Goal: Transaction & Acquisition: Purchase product/service

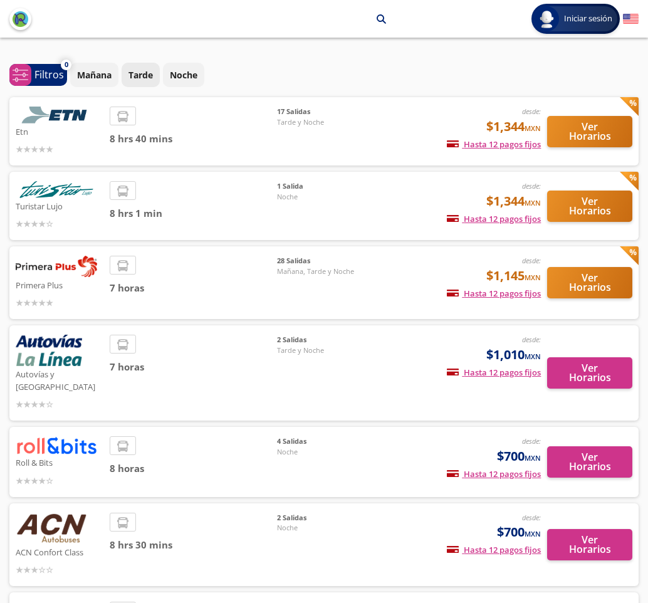
click at [132, 74] on p "Tarde" at bounding box center [140, 74] width 24 height 13
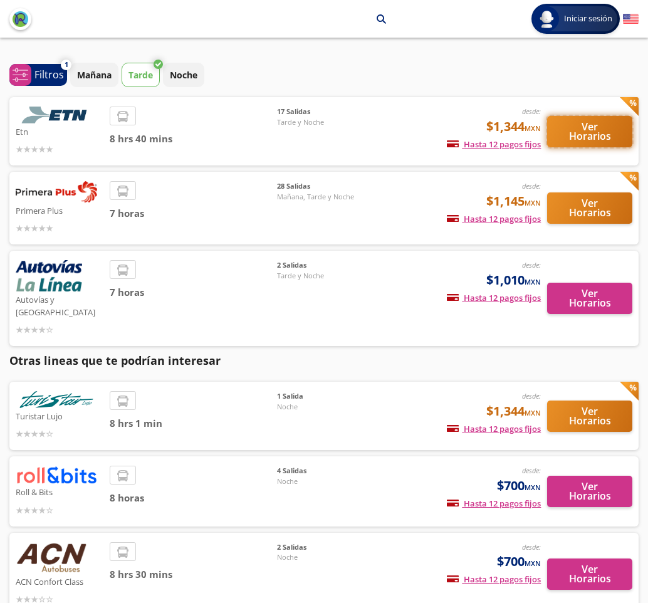
click at [568, 132] on button "Ver Horarios" at bounding box center [589, 131] width 85 height 31
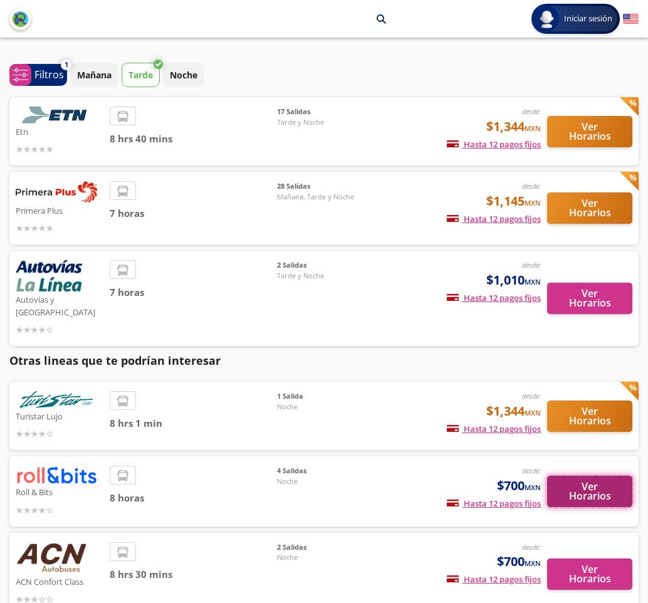
click at [574, 476] on button "Ver Horarios" at bounding box center [589, 491] width 85 height 31
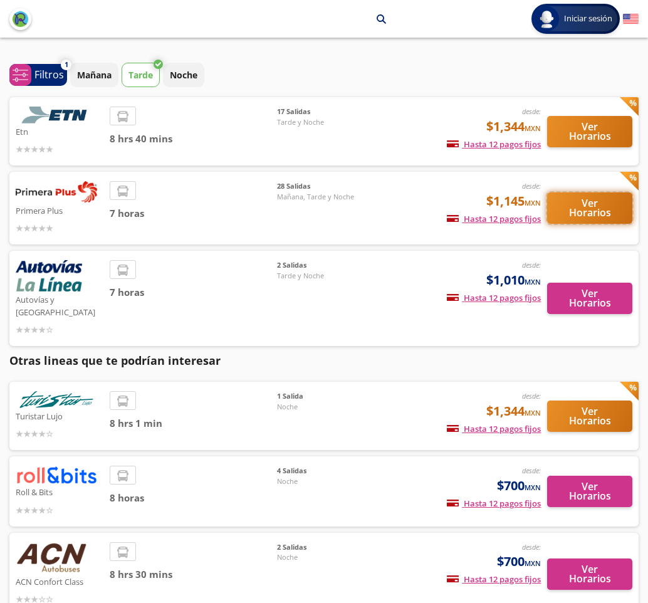
click at [575, 209] on button "Ver Horarios" at bounding box center [589, 207] width 85 height 31
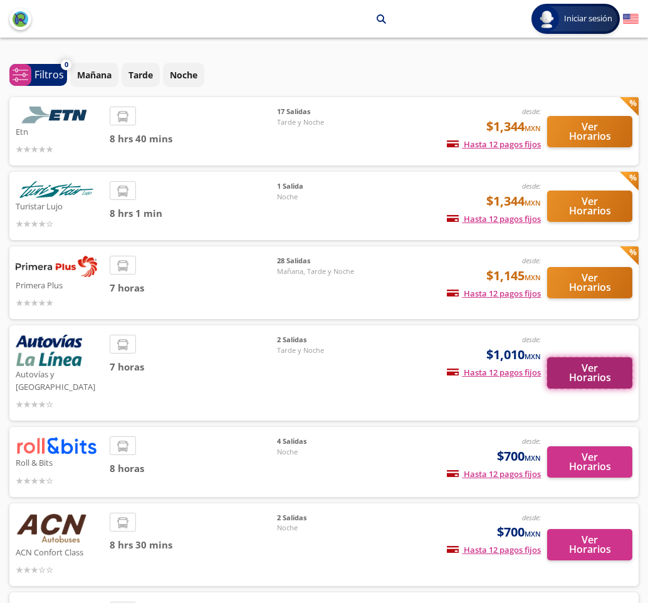
click at [592, 377] on button "Ver Horarios" at bounding box center [589, 372] width 85 height 31
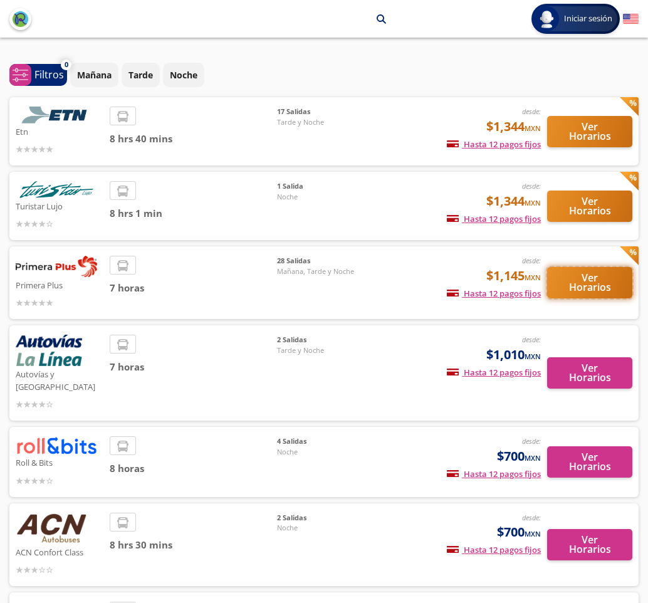
click at [610, 283] on button "Ver Horarios" at bounding box center [589, 282] width 85 height 31
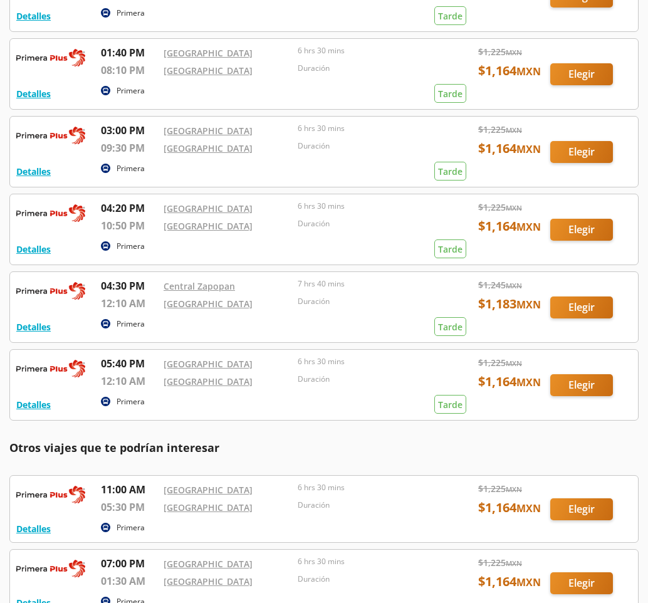
scroll to position [251, 0]
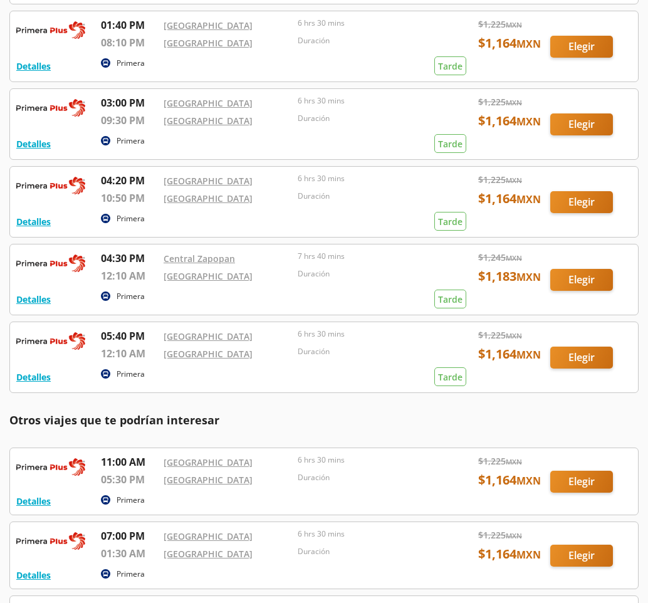
click at [579, 283] on div at bounding box center [324, 279] width 628 height 70
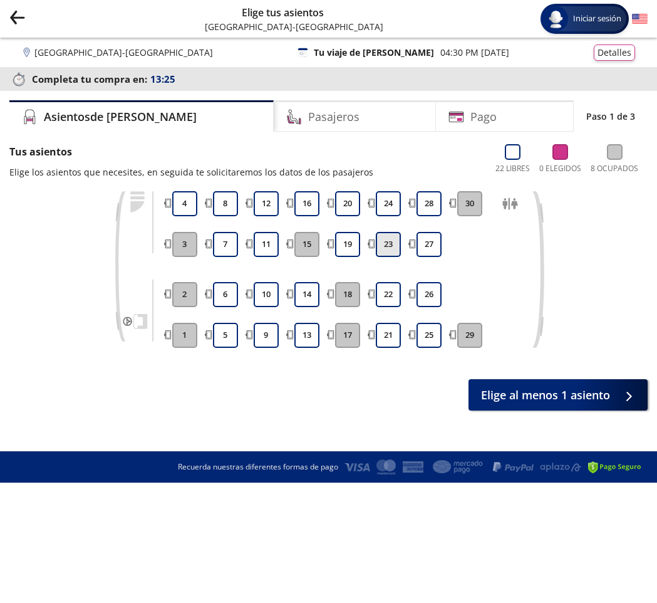
click at [394, 248] on button "23" at bounding box center [388, 244] width 25 height 25
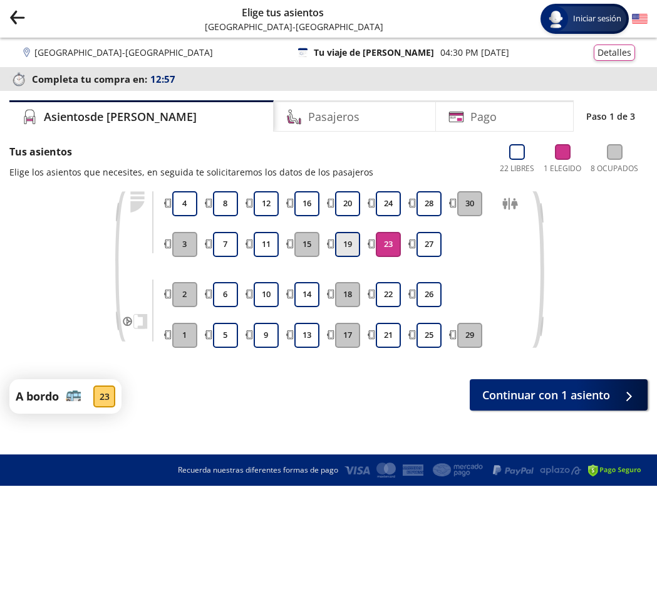
click at [345, 247] on button "19" at bounding box center [347, 244] width 25 height 25
click at [311, 300] on button "14" at bounding box center [307, 294] width 25 height 25
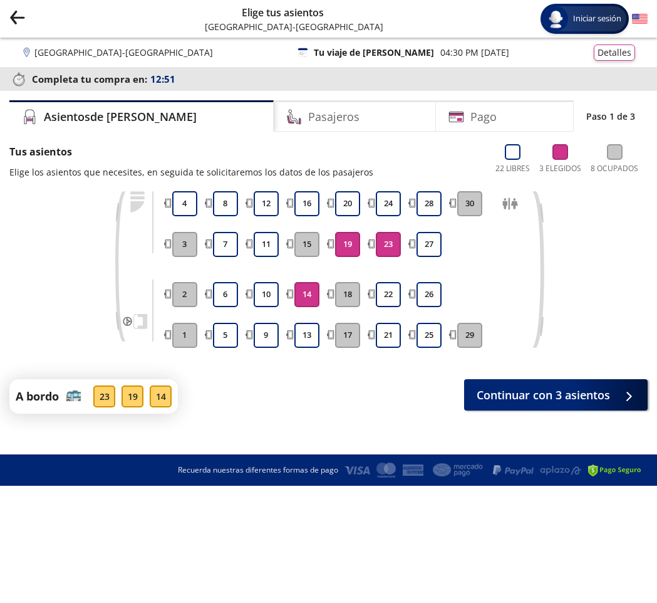
click at [385, 246] on button "23" at bounding box center [388, 244] width 25 height 25
click at [357, 253] on button "19" at bounding box center [347, 244] width 25 height 25
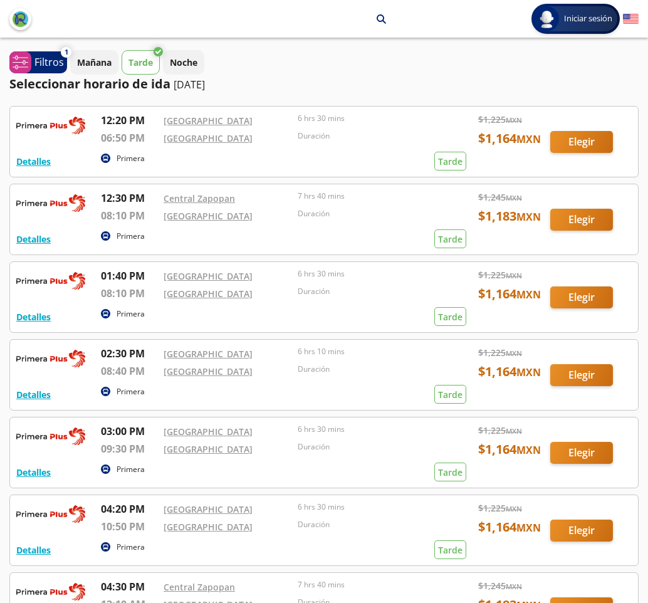
click at [578, 219] on div at bounding box center [324, 219] width 628 height 70
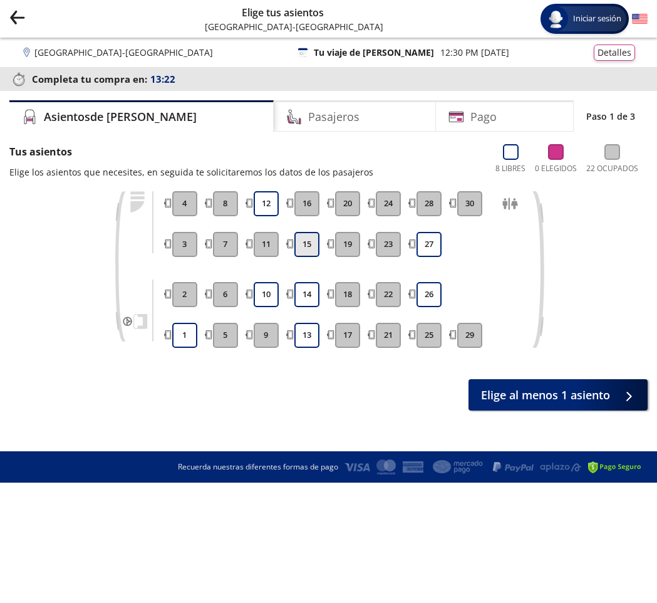
click at [311, 249] on button "15" at bounding box center [307, 244] width 25 height 25
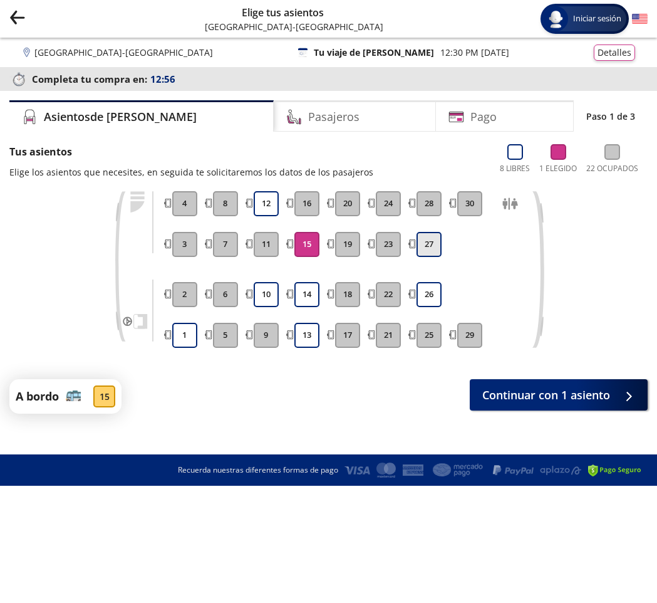
click at [422, 253] on button "27" at bounding box center [429, 244] width 25 height 25
click at [311, 258] on div "13 14 15 16" at bounding box center [306, 269] width 31 height 157
click at [309, 245] on button "15" at bounding box center [307, 244] width 25 height 25
click at [332, 116] on div "Pasajeros" at bounding box center [355, 115] width 163 height 31
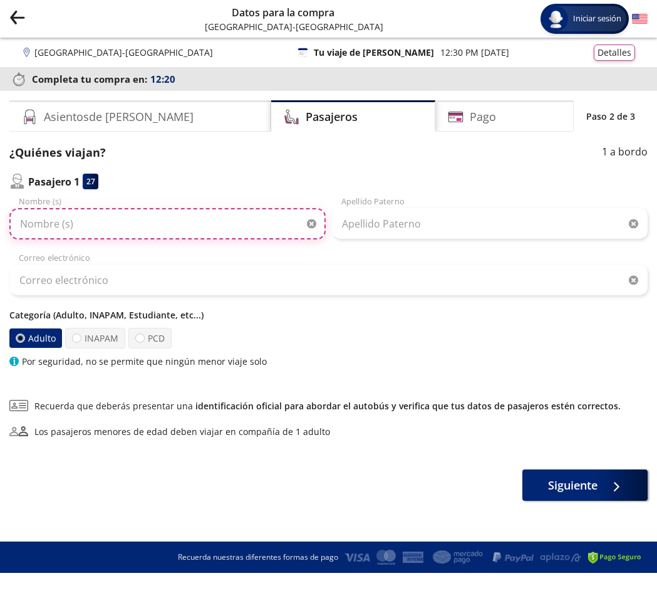
click at [80, 231] on input "Nombre (s)" at bounding box center [167, 223] width 316 height 31
drag, startPoint x: 91, startPoint y: 226, endPoint x: 308, endPoint y: 237, distance: 216.5
click at [308, 236] on input "claudia gabriela hernandez diaz" at bounding box center [167, 223] width 316 height 31
type input "[PERSON_NAME] [PERSON_NAME]"
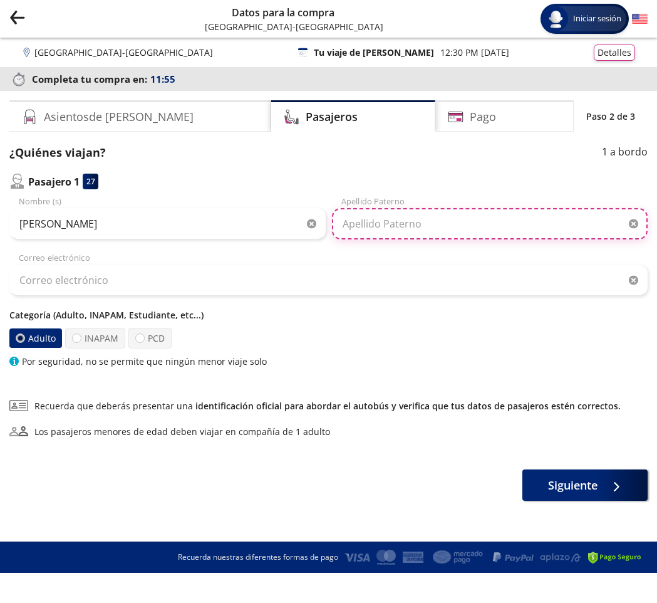
click at [389, 228] on input "Apellido Paterno" at bounding box center [490, 223] width 316 height 31
type input "[PERSON_NAME]"
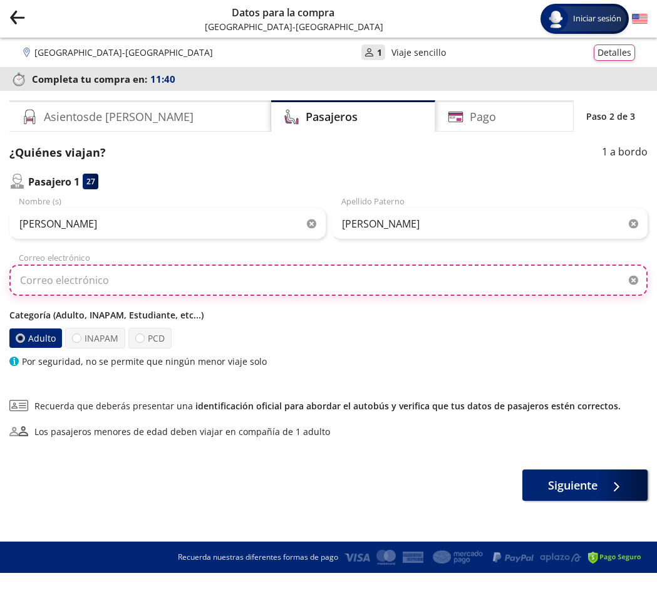
click at [90, 283] on input "Correo electrónico" at bounding box center [328, 279] width 639 height 31
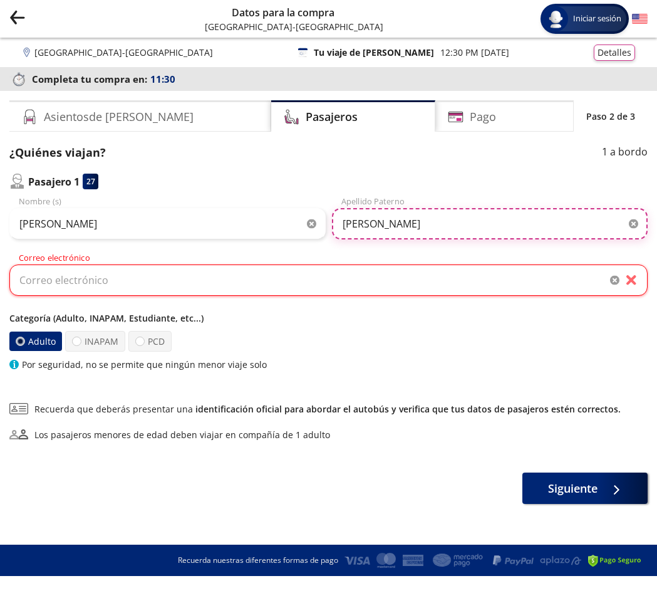
click at [471, 222] on input "[PERSON_NAME]" at bounding box center [490, 223] width 316 height 31
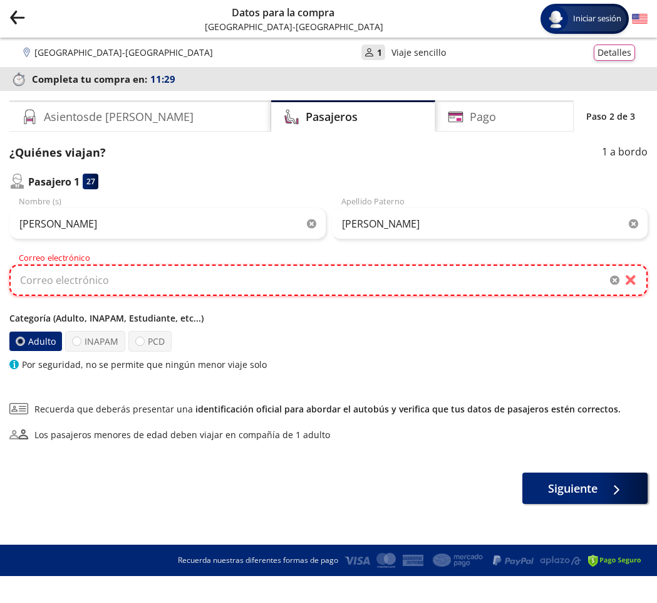
click at [149, 280] on input "Correo electrónico" at bounding box center [328, 279] width 639 height 31
type input "[EMAIL_ADDRESS][DOMAIN_NAME]"
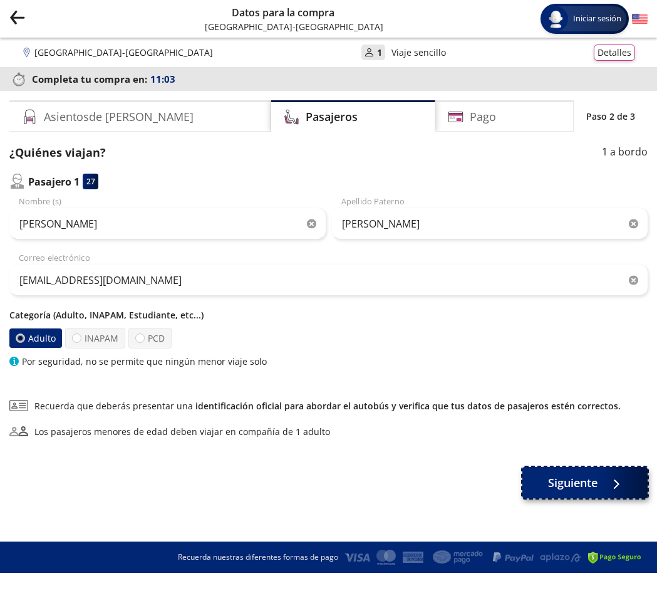
click at [565, 480] on span "Siguiente" at bounding box center [573, 482] width 50 height 17
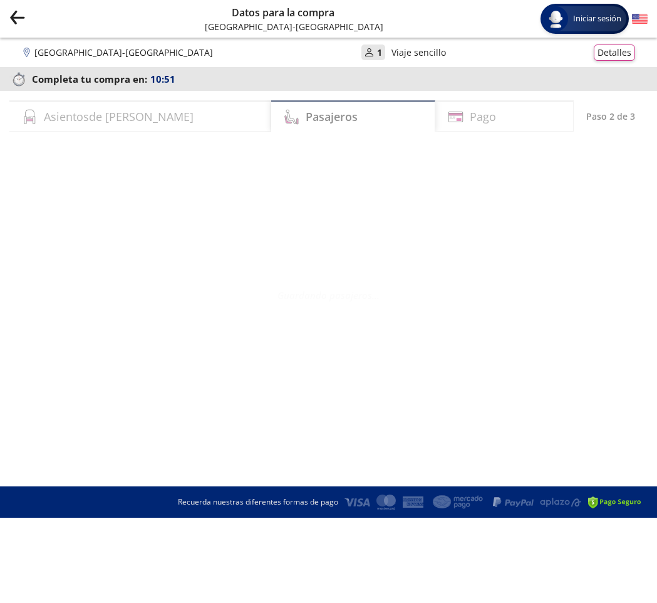
select select "MX"
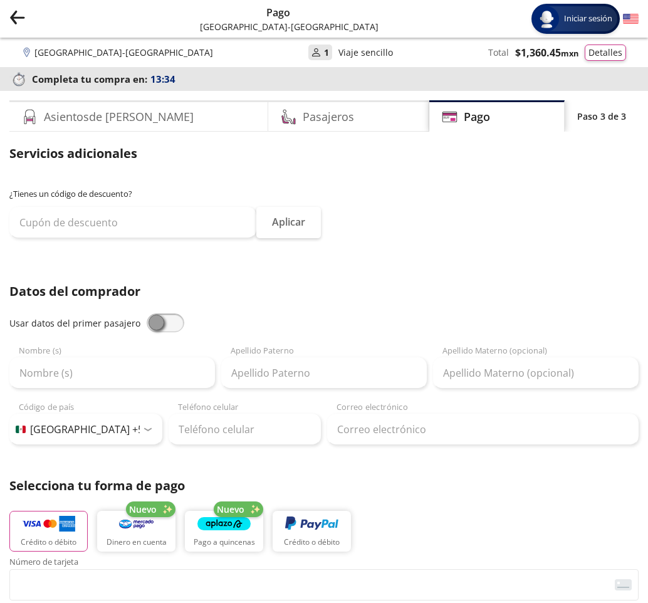
click at [155, 327] on span at bounding box center [166, 322] width 38 height 19
click at [147, 313] on input "checkbox" at bounding box center [147, 313] width 0 height 0
type input "[PERSON_NAME] [PERSON_NAME]"
type input "[PERSON_NAME]"
type input "[EMAIL_ADDRESS][DOMAIN_NAME]"
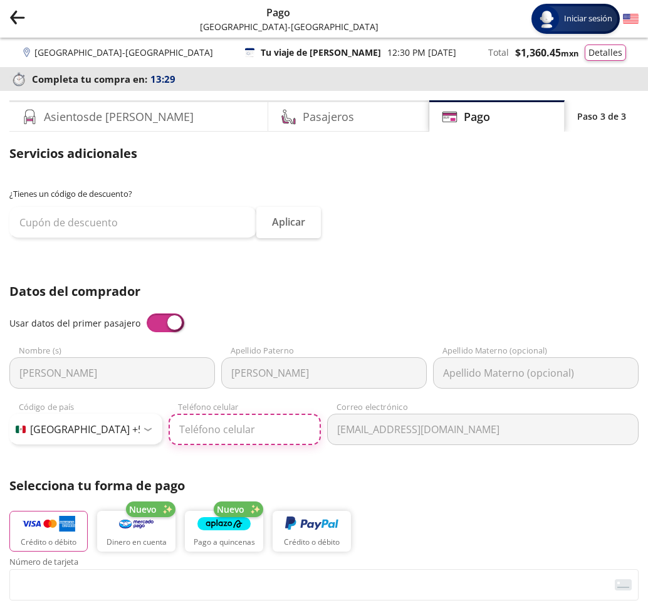
click at [229, 437] on input "Teléfono celular" at bounding box center [245, 429] width 153 height 31
type input "33 1681 7688"
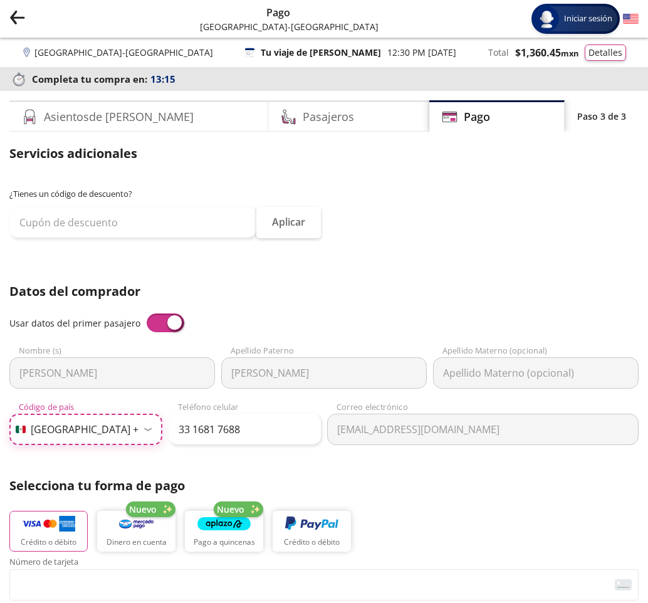
click at [99, 431] on select "Código de país Estados Unidos +1 México +52 Colombia +57 Brasil +55 Afganistán …" at bounding box center [85, 429] width 153 height 31
click at [41, 537] on p "Crédito o débito" at bounding box center [49, 542] width 56 height 11
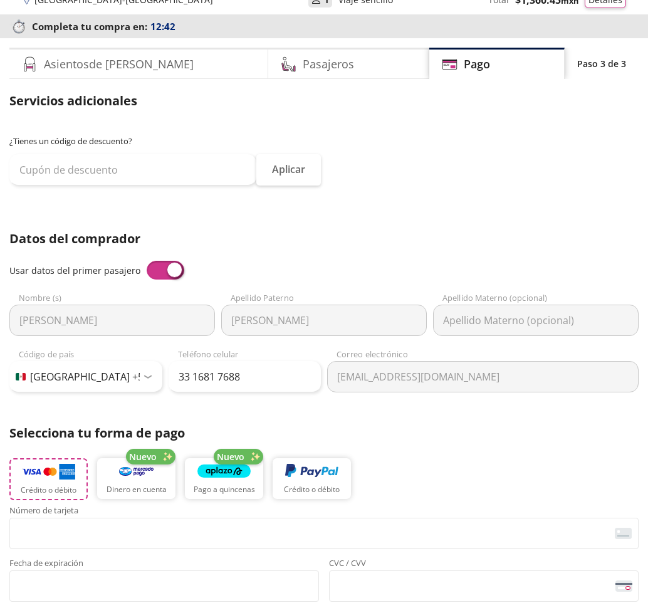
scroll to position [125, 0]
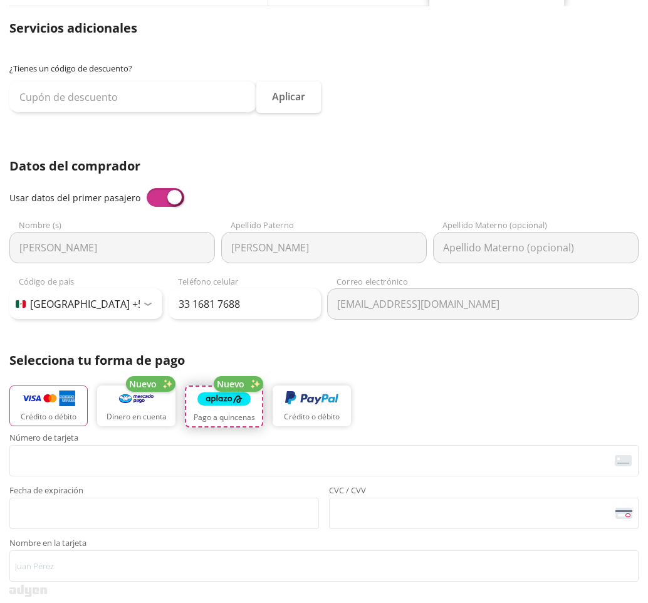
click at [241, 414] on p "Pago a quincenas" at bounding box center [224, 417] width 61 height 11
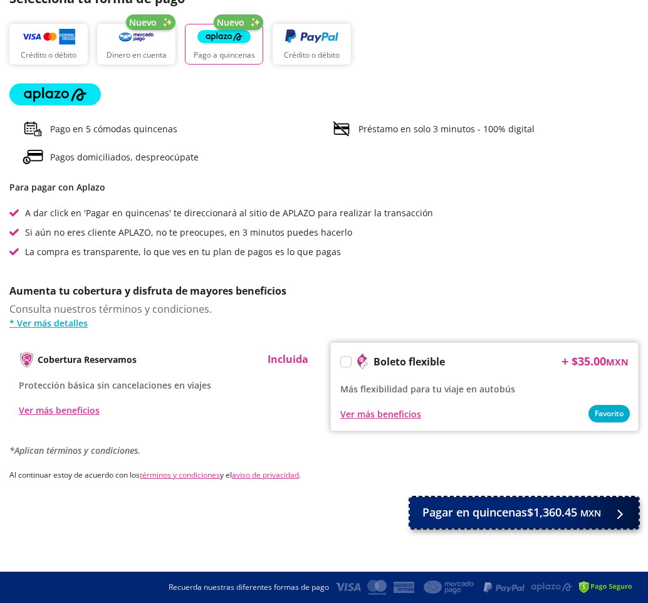
scroll to position [487, 0]
click at [612, 510] on div at bounding box center [616, 512] width 19 height 16
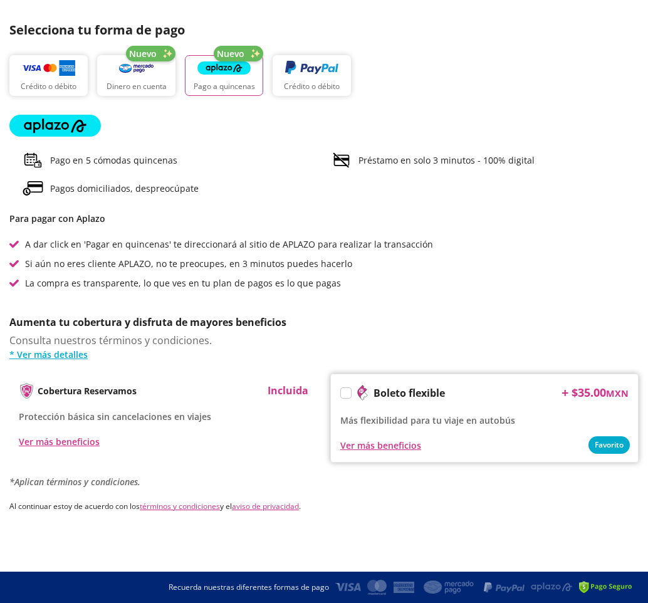
scroll to position [0, 0]
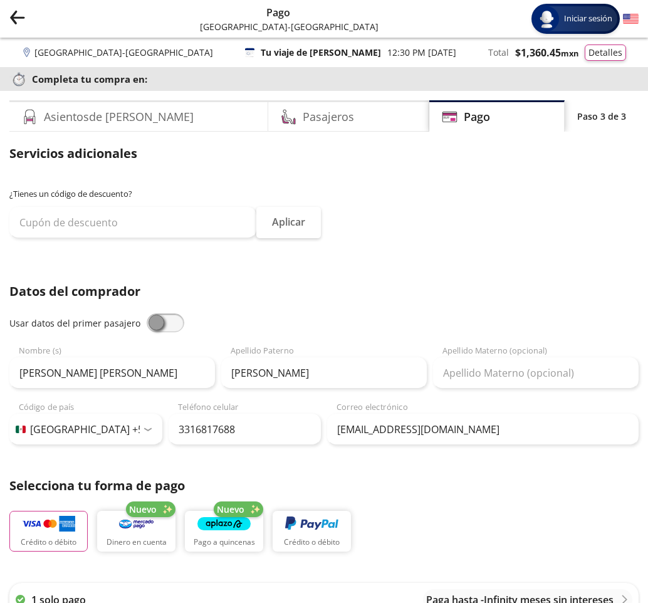
select select "MX"
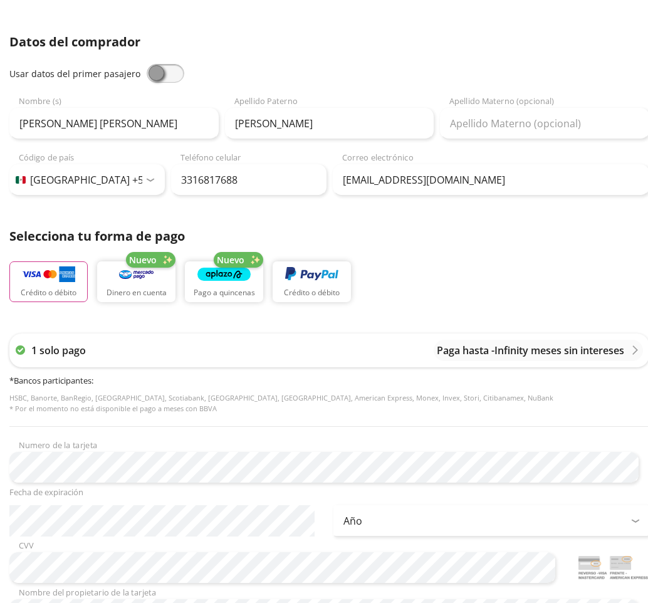
scroll to position [251, 0]
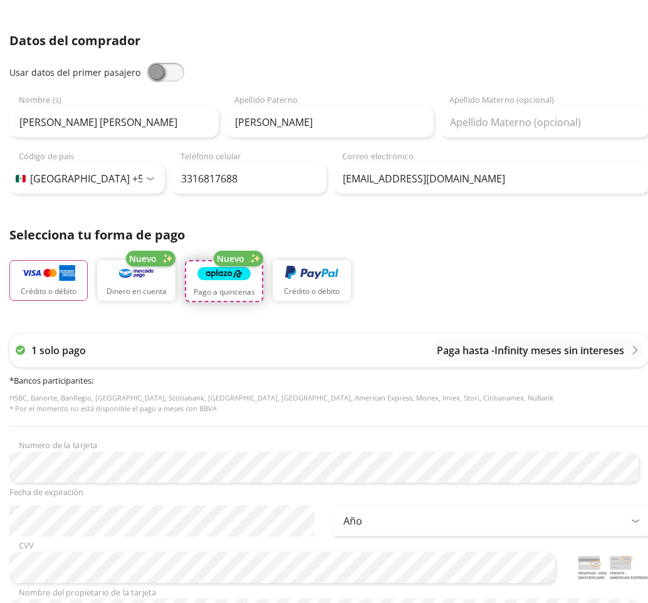
click at [234, 278] on img "button" at bounding box center [223, 273] width 53 height 19
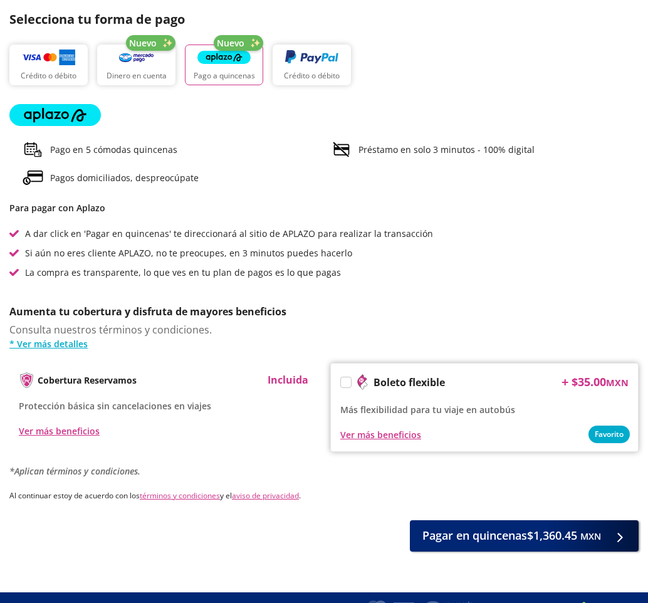
scroll to position [487, 0]
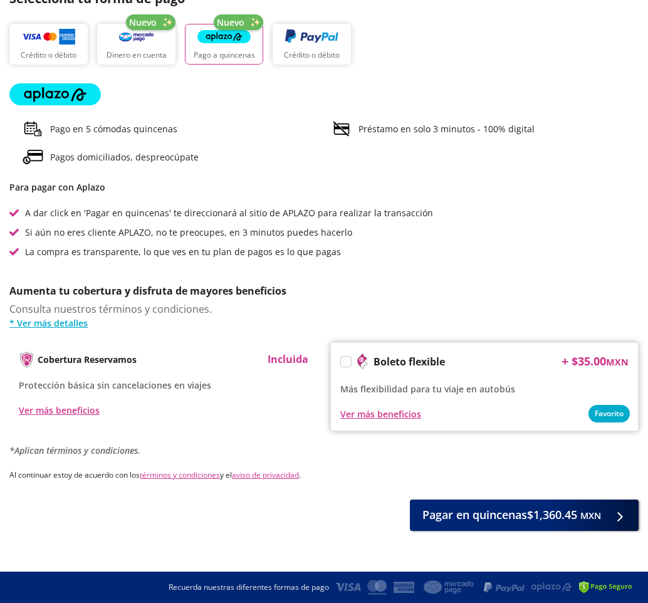
click at [546, 303] on div "Consulta nuestros términos y condiciones. * Ver más detalles" at bounding box center [323, 315] width 629 height 28
click at [303, 429] on div "Cobertura Reservamos Incluida Protección básica sin cancelaciones en viajes Ver…" at bounding box center [323, 386] width 629 height 89
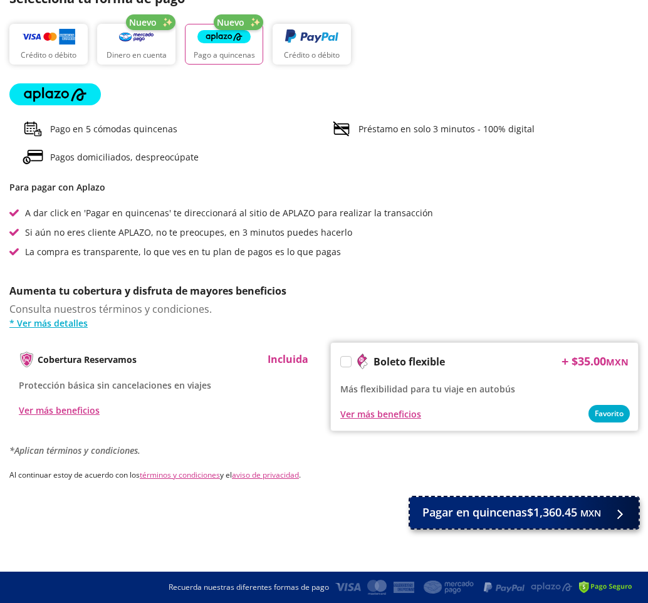
click at [624, 514] on icon at bounding box center [619, 513] width 9 height 9
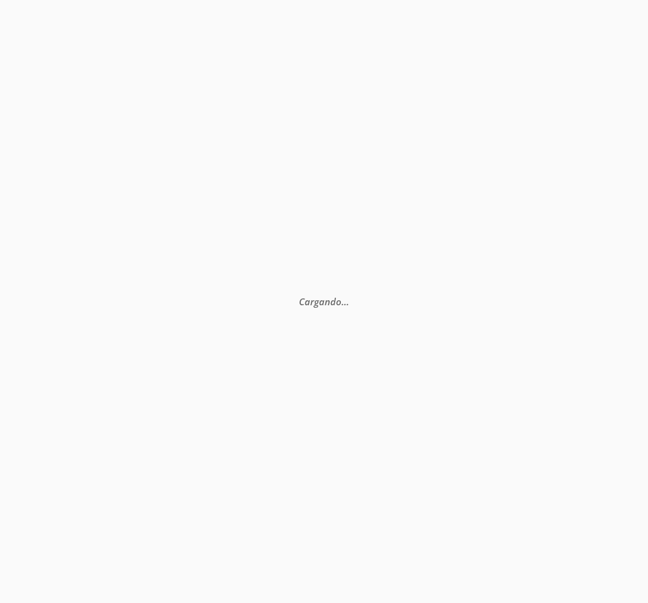
scroll to position [0, 0]
select select "MX"
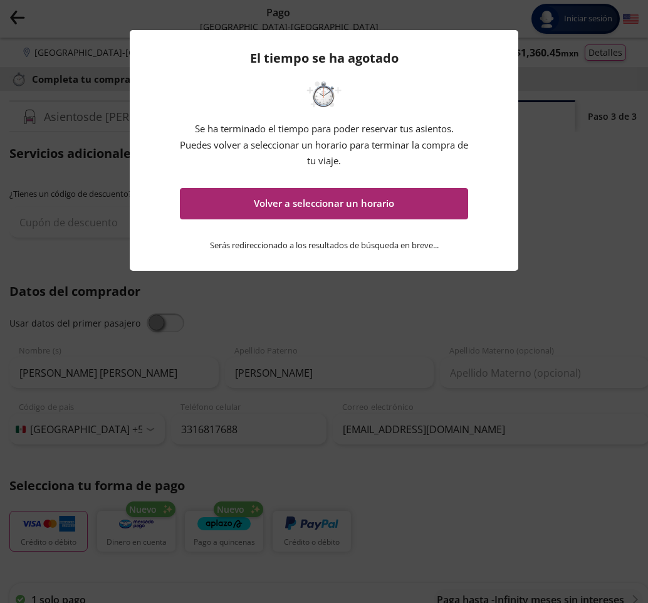
click at [315, 201] on button "Volver a seleccionar un horario" at bounding box center [324, 203] width 288 height 31
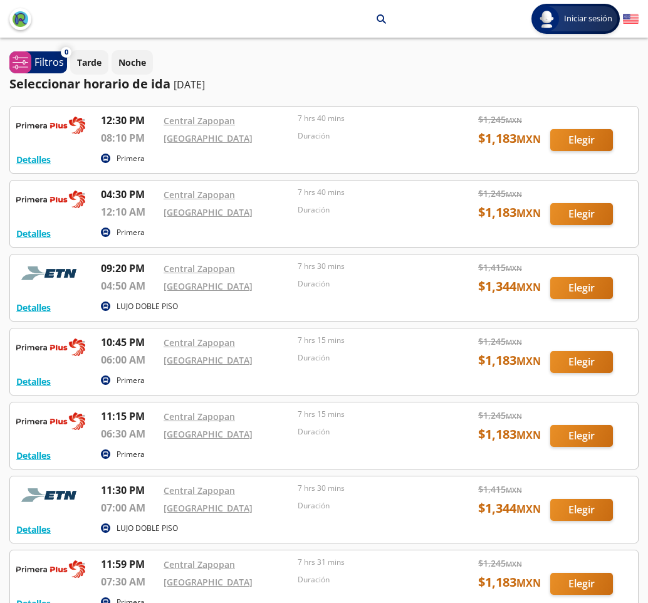
click at [593, 137] on div at bounding box center [324, 140] width 628 height 66
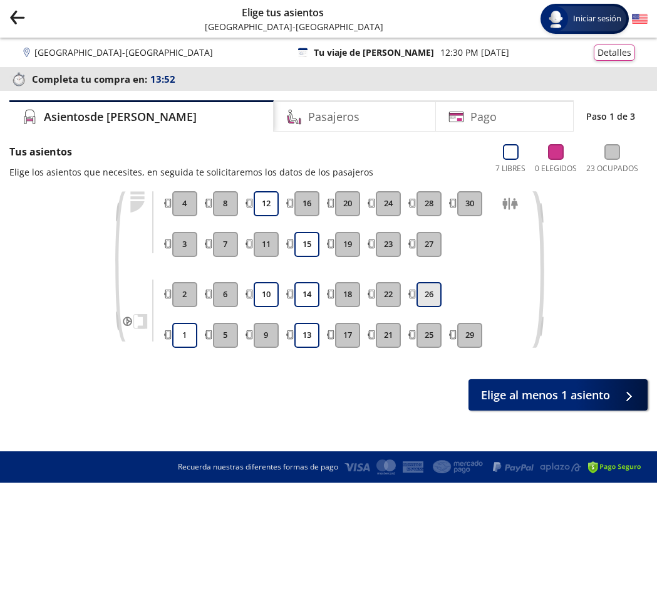
click at [430, 289] on button "26" at bounding box center [429, 294] width 25 height 25
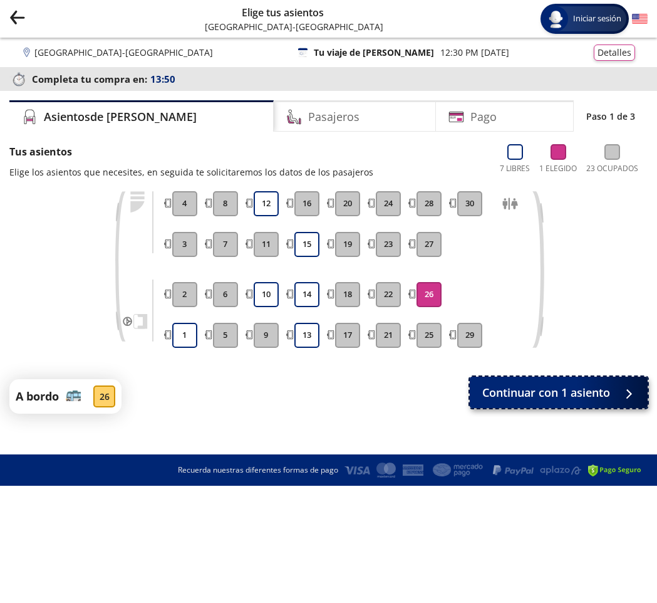
click at [565, 389] on span "Continuar con 1 asiento" at bounding box center [546, 392] width 128 height 17
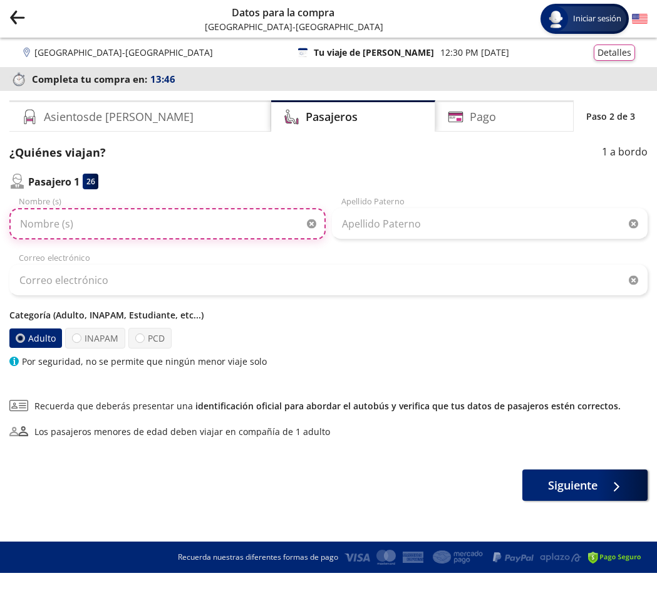
click at [103, 224] on input "Nombre (s)" at bounding box center [167, 223] width 316 height 31
type input "[PERSON_NAME] [PERSON_NAME]"
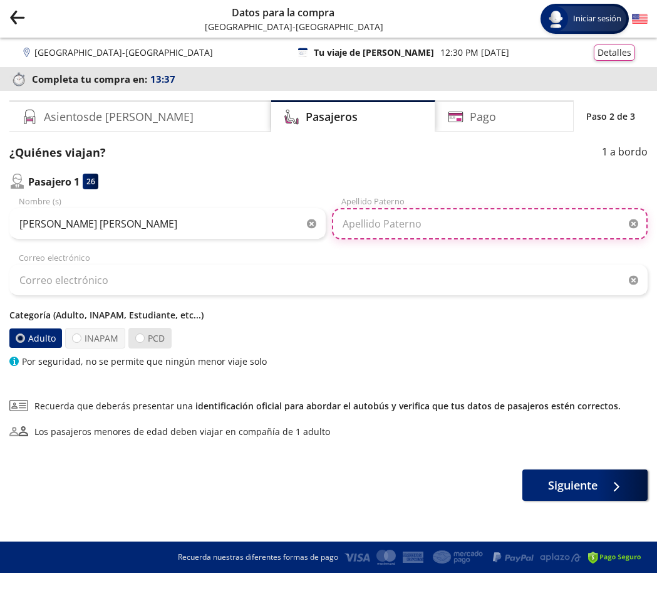
type input "[PERSON_NAME]"
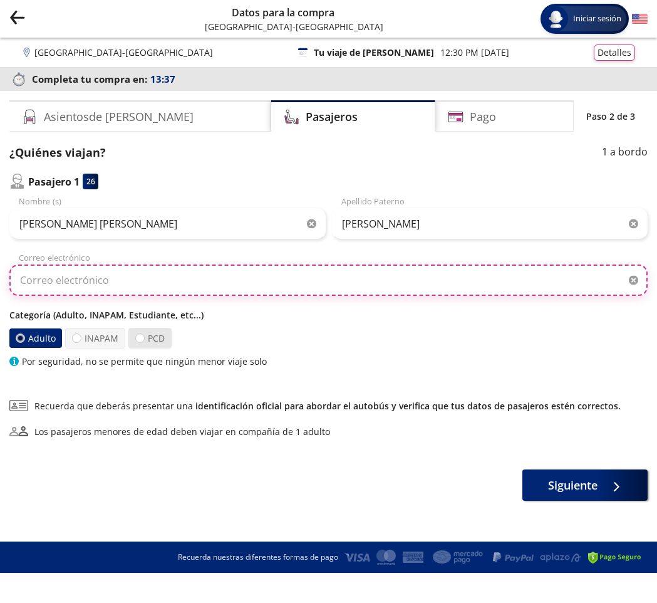
type input "[EMAIL_ADDRESS][DOMAIN_NAME]"
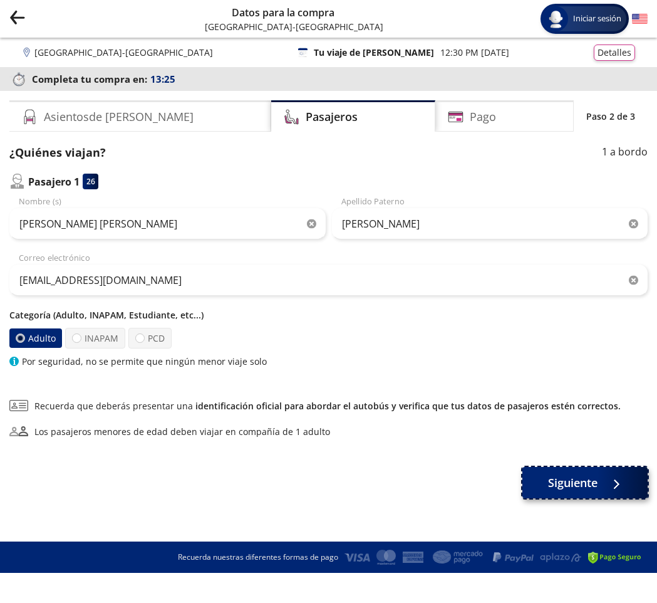
click at [562, 478] on span "Siguiente" at bounding box center [573, 482] width 50 height 17
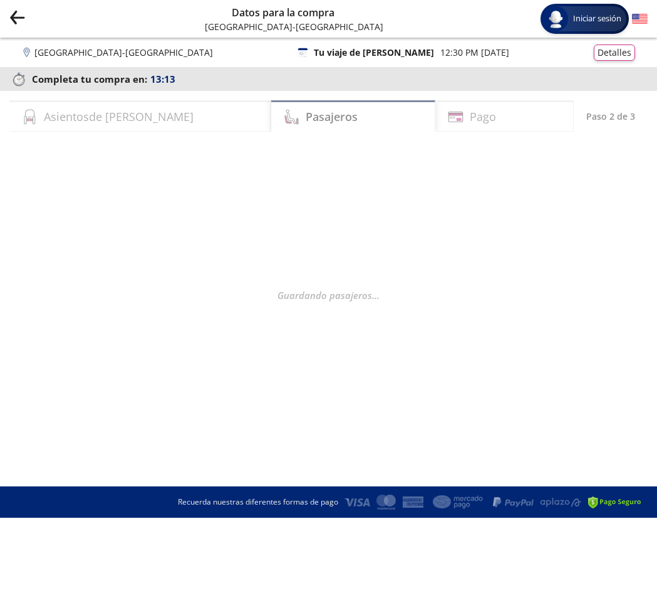
select select "MX"
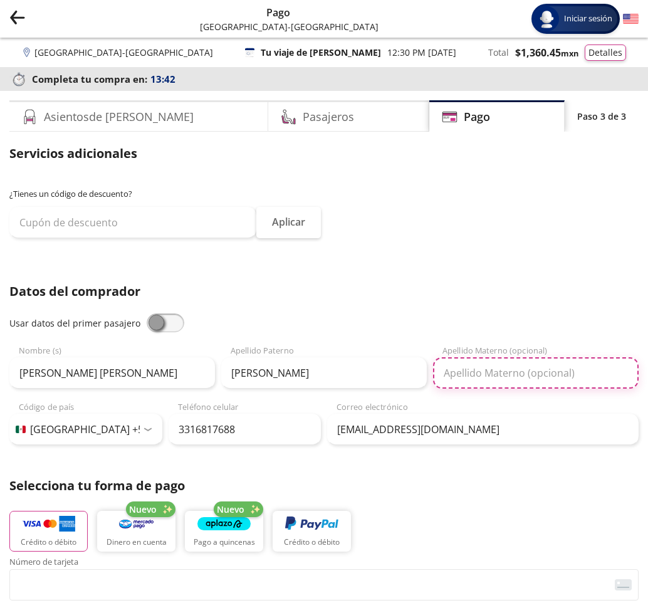
click at [468, 377] on input "Apellido Materno (opcional)" at bounding box center [536, 372] width 206 height 31
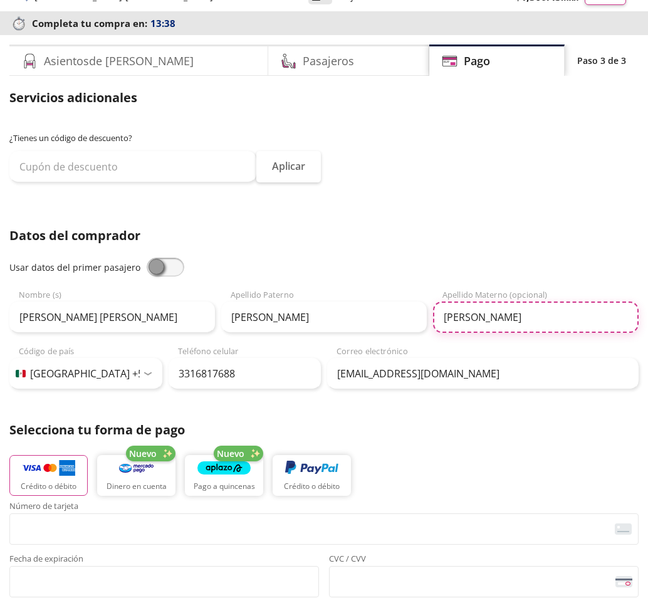
scroll to position [125, 0]
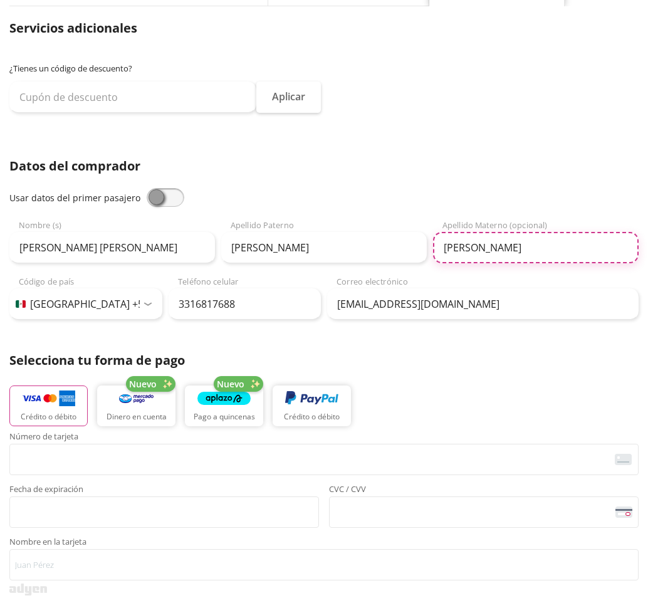
type input "diaz"
click at [58, 419] on p "Crédito o débito" at bounding box center [49, 417] width 56 height 11
click at [71, 401] on img "button" at bounding box center [48, 399] width 53 height 19
click at [148, 202] on span at bounding box center [166, 197] width 38 height 19
click at [147, 188] on input "checkbox" at bounding box center [147, 188] width 0 height 0
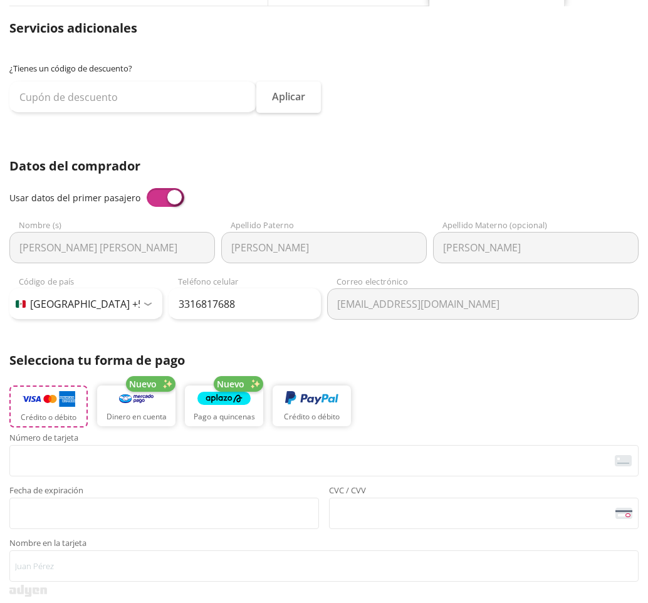
click at [38, 412] on p "Crédito o débito" at bounding box center [49, 417] width 56 height 11
click at [423, 91] on div "¿Tienes un código de descuento? Aplicar" at bounding box center [323, 94] width 629 height 63
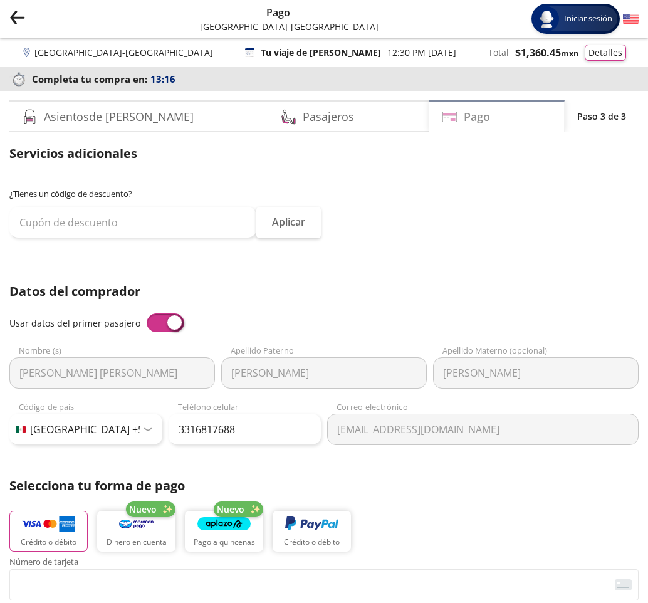
click at [464, 115] on h4 "Pago" at bounding box center [477, 116] width 26 height 17
click at [442, 117] on icon at bounding box center [450, 117] width 16 height 16
click at [82, 120] on h4 "Asientos de Ida" at bounding box center [119, 116] width 150 height 17
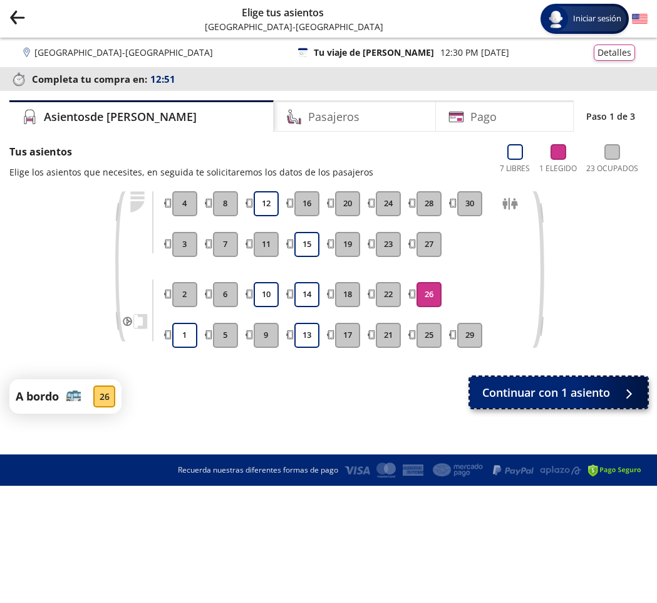
click at [593, 396] on span "Continuar con 1 asiento" at bounding box center [546, 392] width 128 height 17
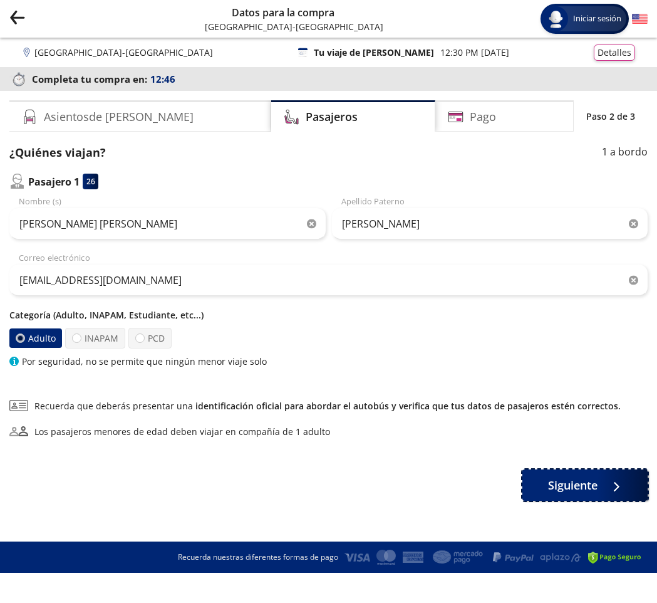
click at [596, 477] on span "Siguiente" at bounding box center [573, 485] width 50 height 17
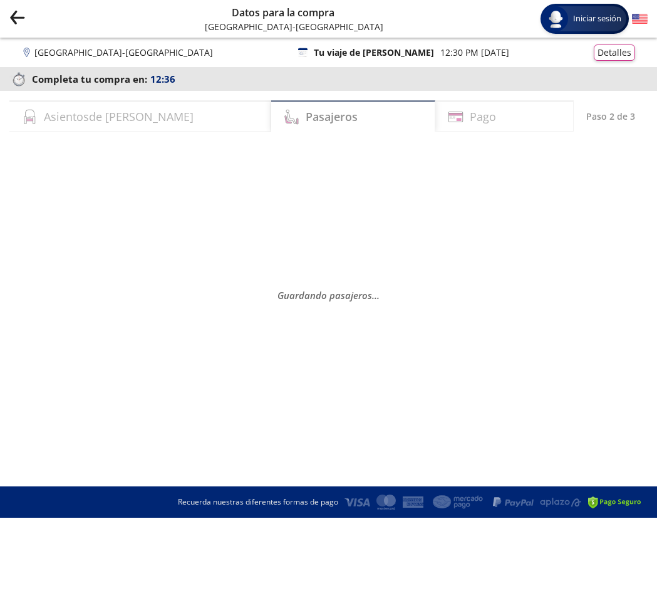
select select "MX"
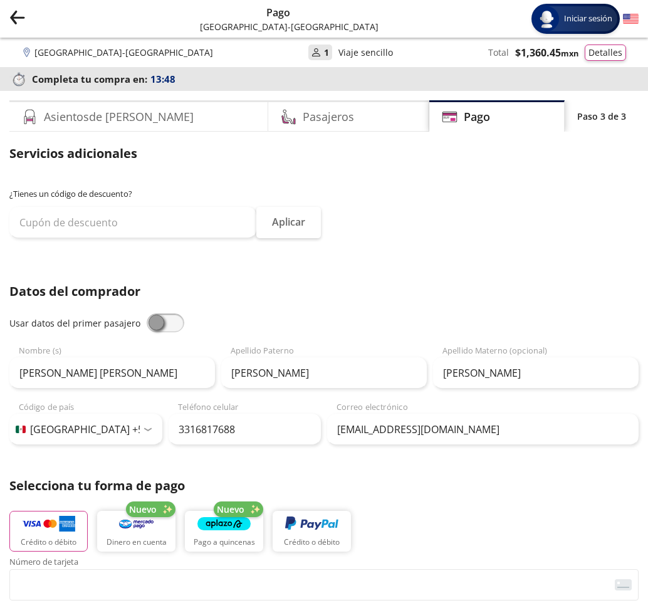
click at [155, 323] on span at bounding box center [166, 322] width 38 height 19
click at [147, 313] on input "checkbox" at bounding box center [147, 313] width 0 height 0
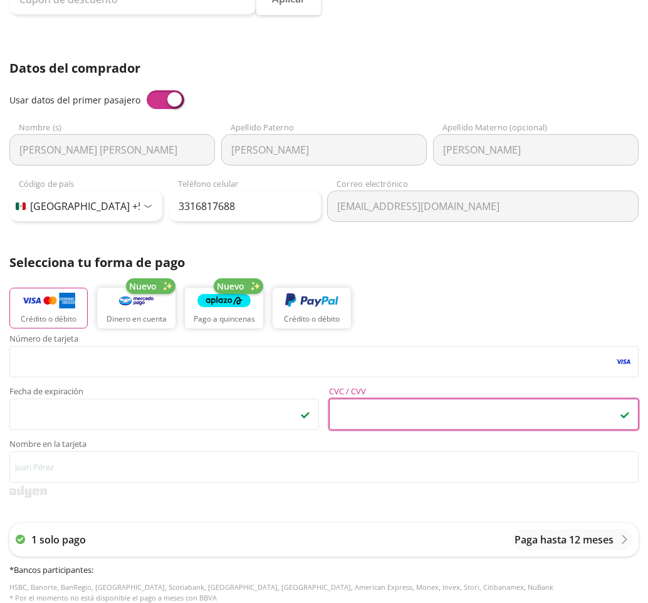
scroll to position [251, 0]
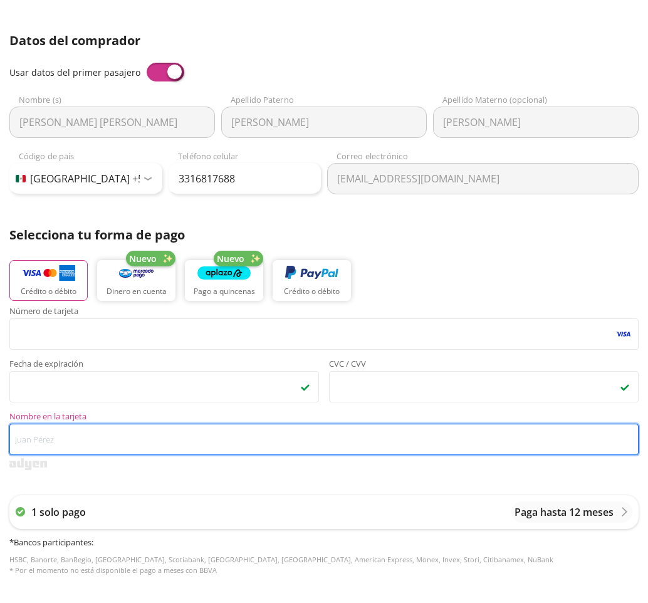
click at [75, 439] on input "Nombre en la tarjeta" at bounding box center [323, 439] width 629 height 31
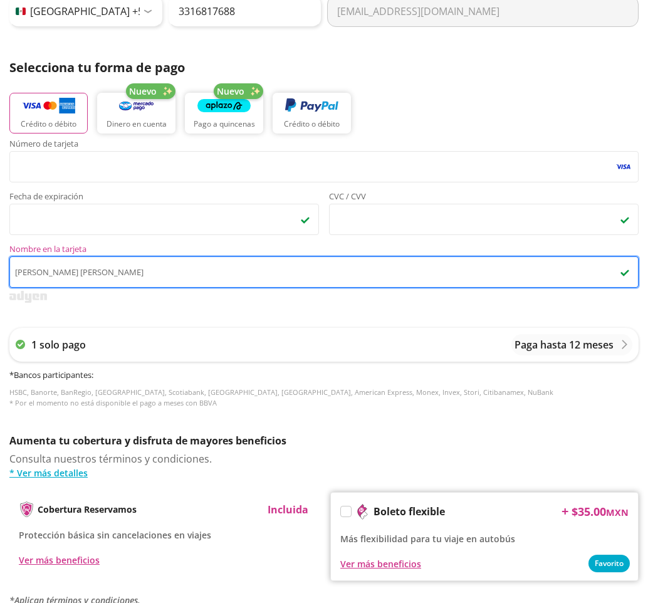
scroll to position [439, 0]
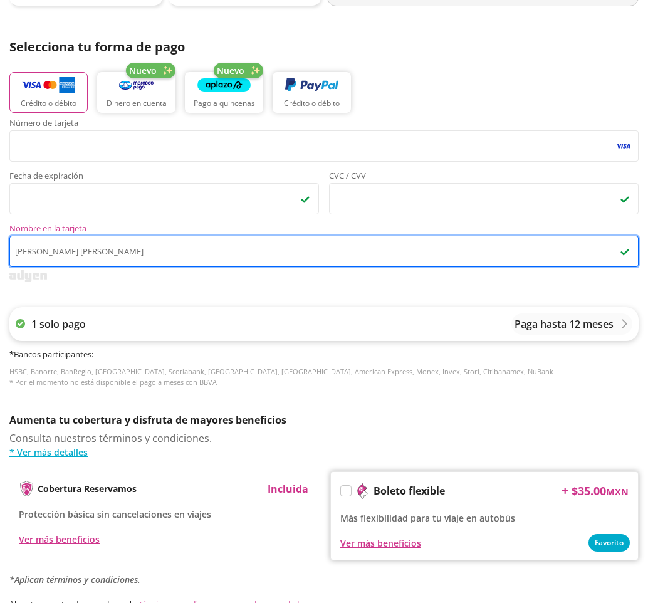
type input "[PERSON_NAME] [PERSON_NAME]"
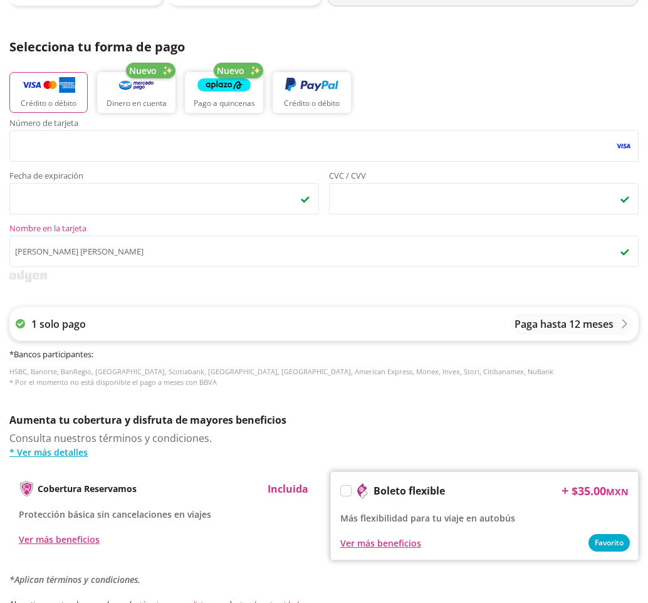
click at [562, 323] on p "Paga hasta 12 meses" at bounding box center [563, 323] width 99 height 15
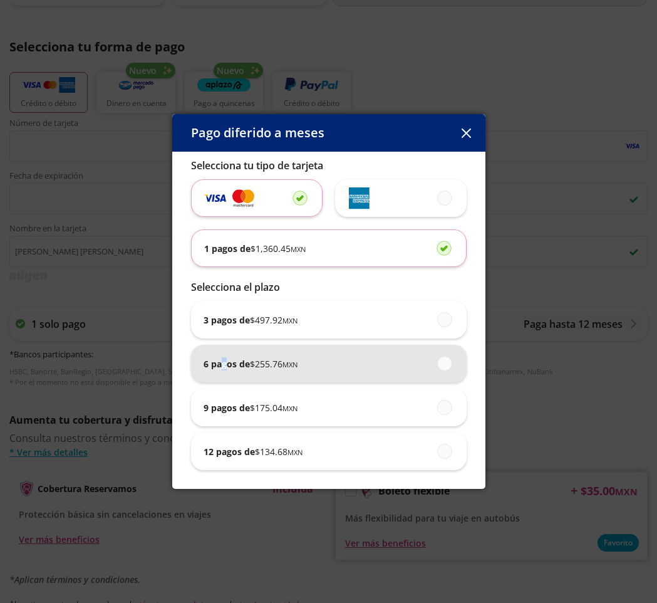
click at [224, 363] on p "6 pagos de $ 255.76 MXN" at bounding box center [251, 363] width 94 height 13
click at [446, 362] on span at bounding box center [446, 364] width 0 height 14
click at [446, 362] on input "6 pagos de $ 255.76 MXN" at bounding box center [441, 363] width 8 height 8
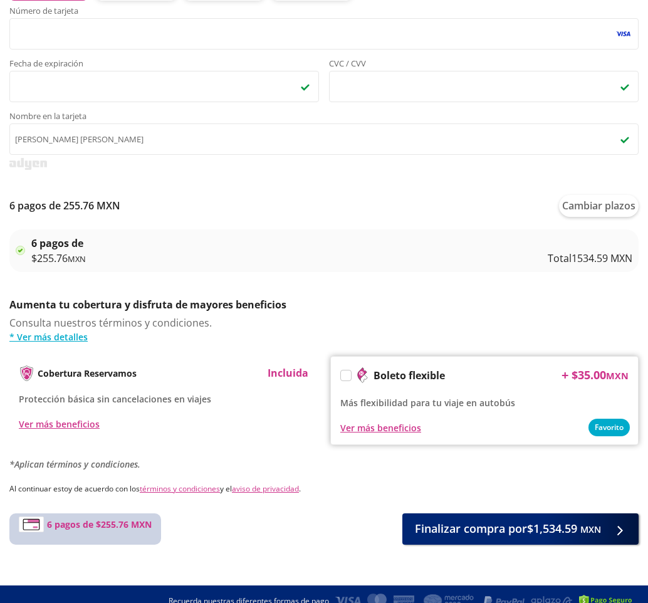
scroll to position [565, 0]
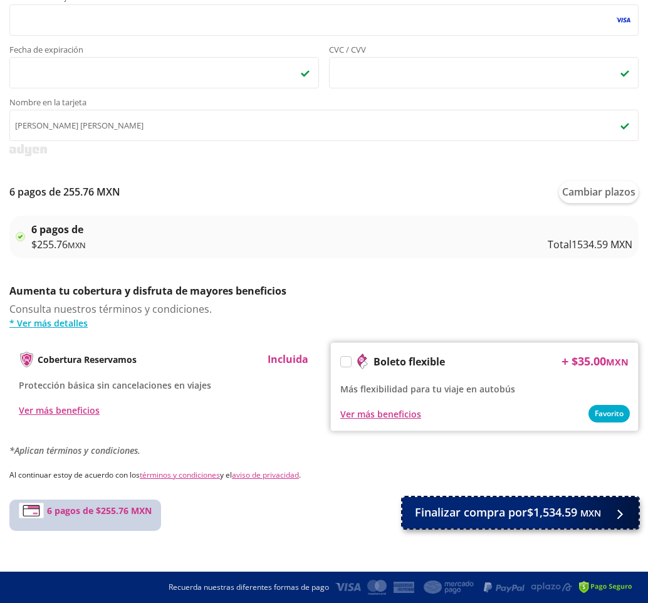
click at [612, 518] on div at bounding box center [616, 512] width 19 height 16
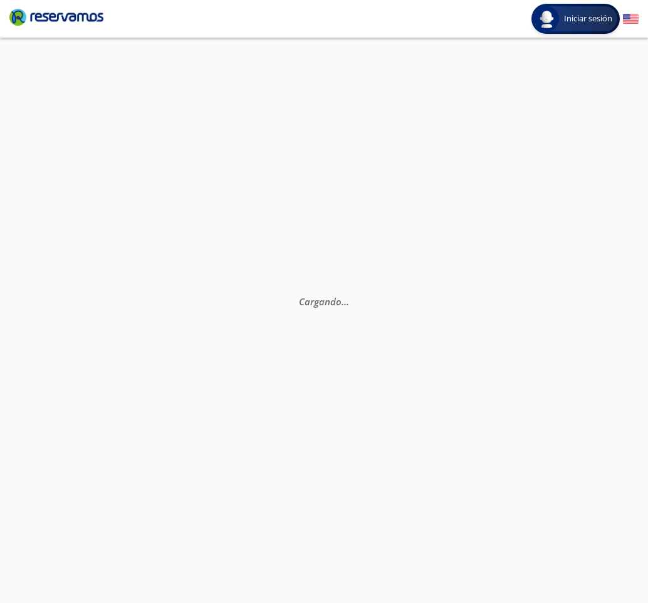
select select "MX"
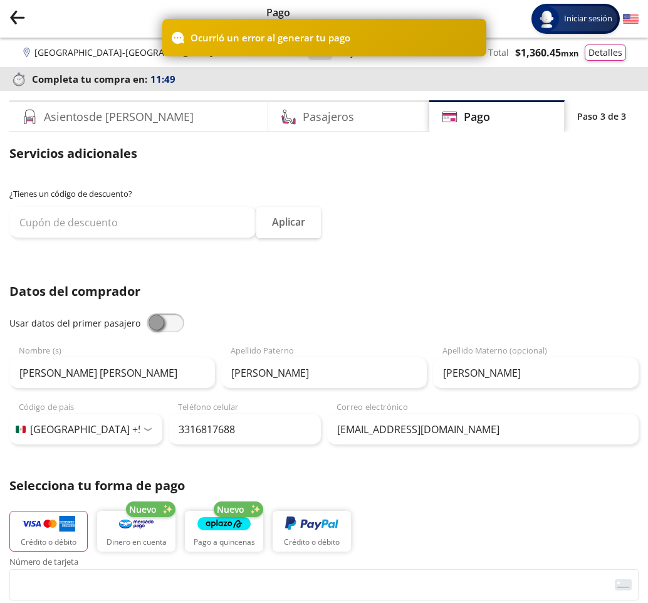
click at [288, 43] on p "Ocurrió un error al generar tu pago" at bounding box center [270, 38] width 160 height 14
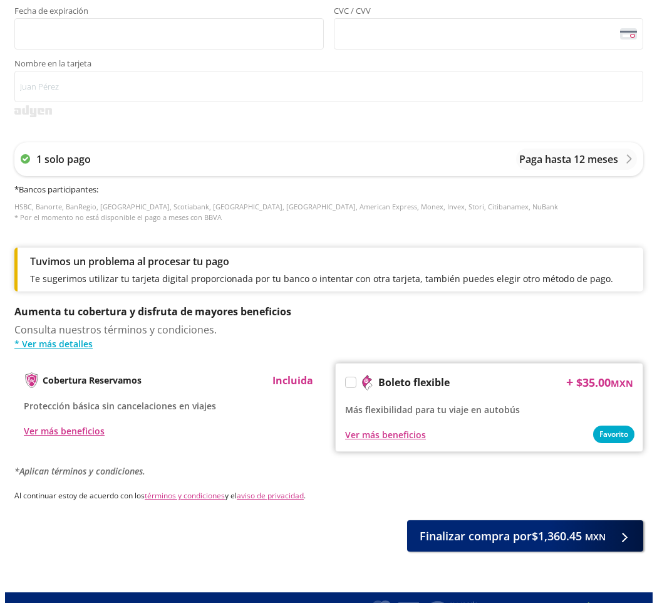
scroll to position [624, 0]
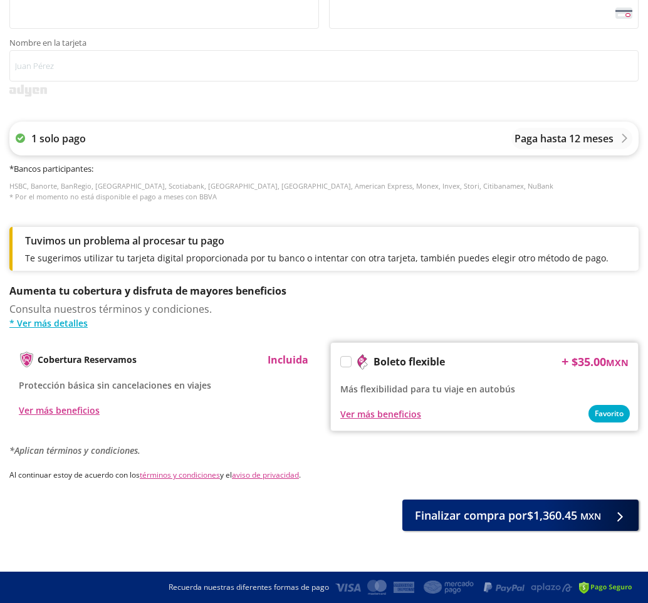
click at [68, 143] on p "1 solo pago" at bounding box center [58, 138] width 55 height 15
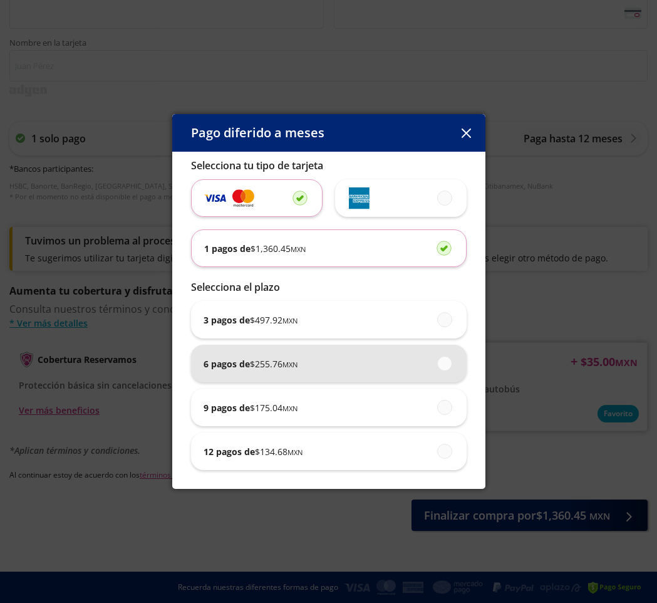
click at [446, 365] on span at bounding box center [446, 364] width 0 height 14
click at [446, 365] on input "6 pagos de $ 255.76 MXN" at bounding box center [441, 363] width 8 height 8
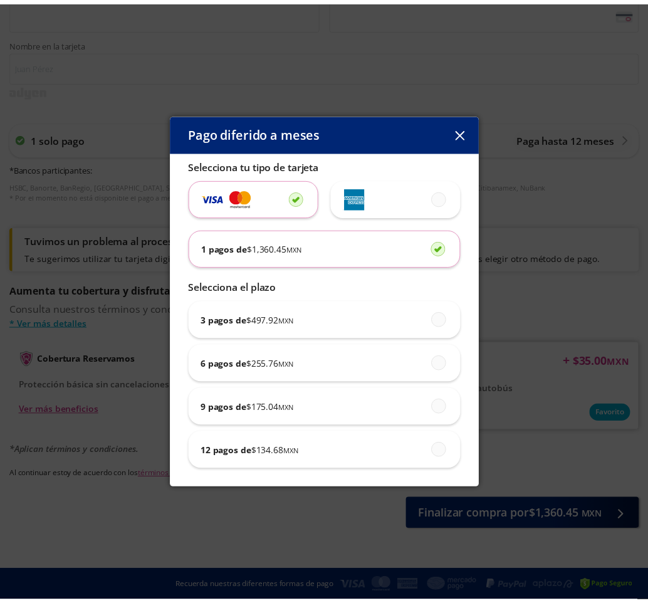
scroll to position [621, 0]
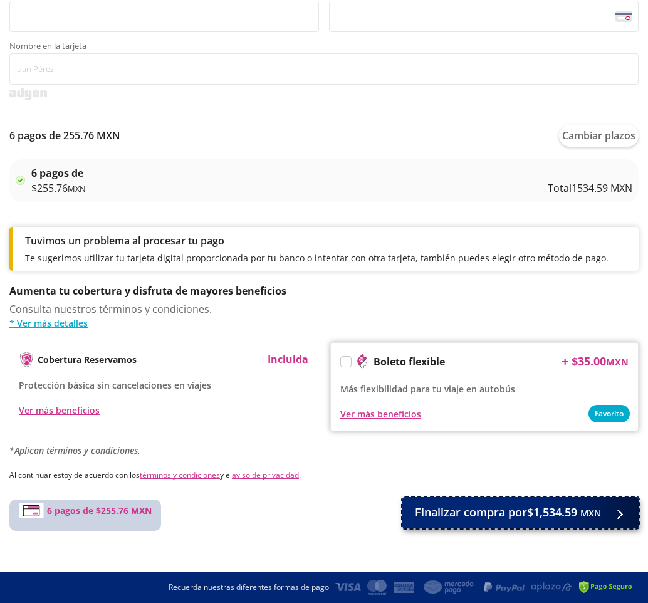
click at [628, 514] on icon at bounding box center [622, 513] width 9 height 9
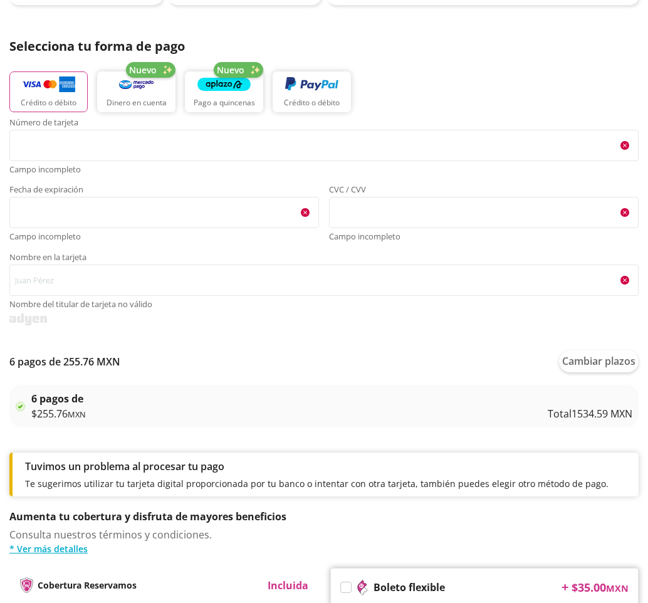
scroll to position [378, 0]
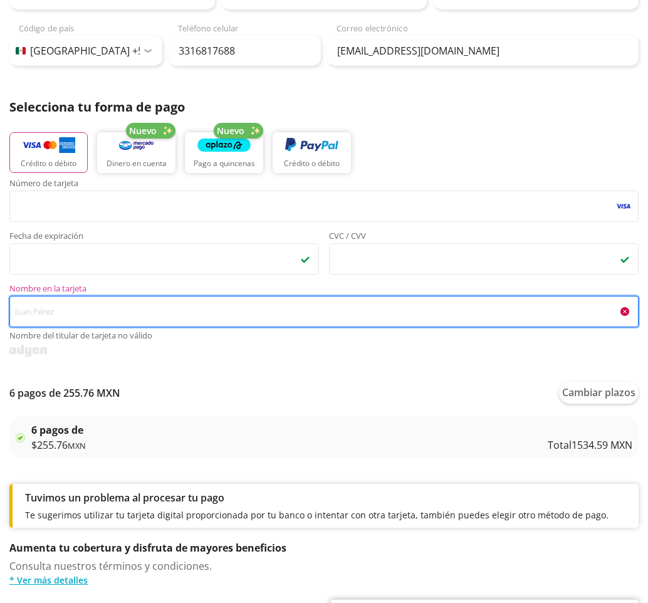
click at [63, 314] on input "Nombre en la tarjeta Nombre del titular de tarjeta no válido" at bounding box center [323, 311] width 629 height 31
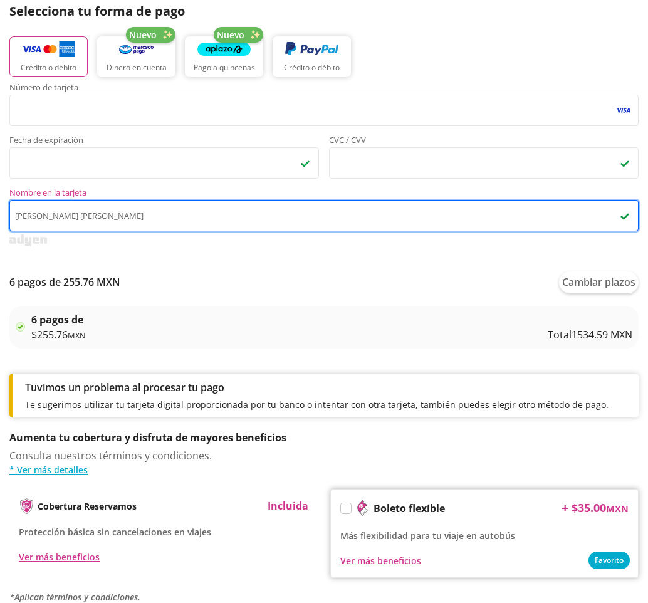
scroll to position [349, 0]
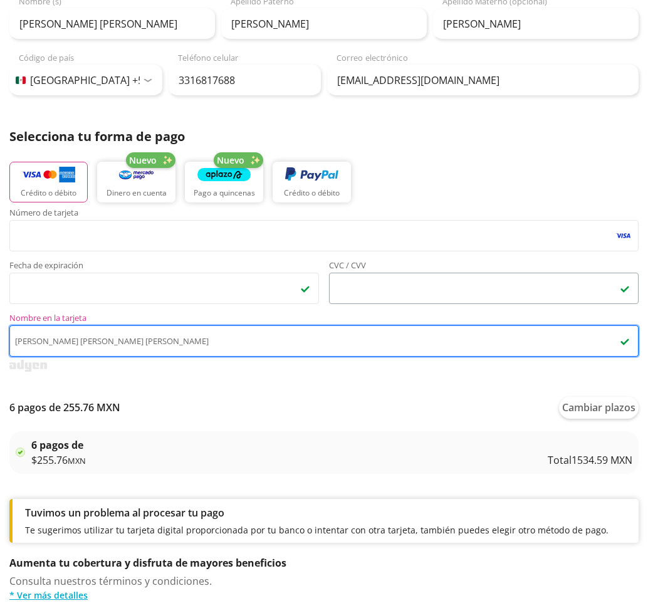
type input "claudia gabriela hernandez diaz"
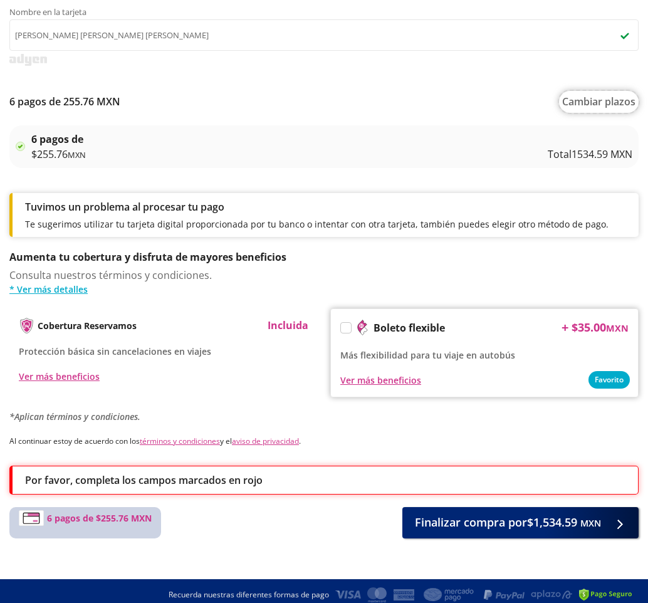
scroll to position [662, 0]
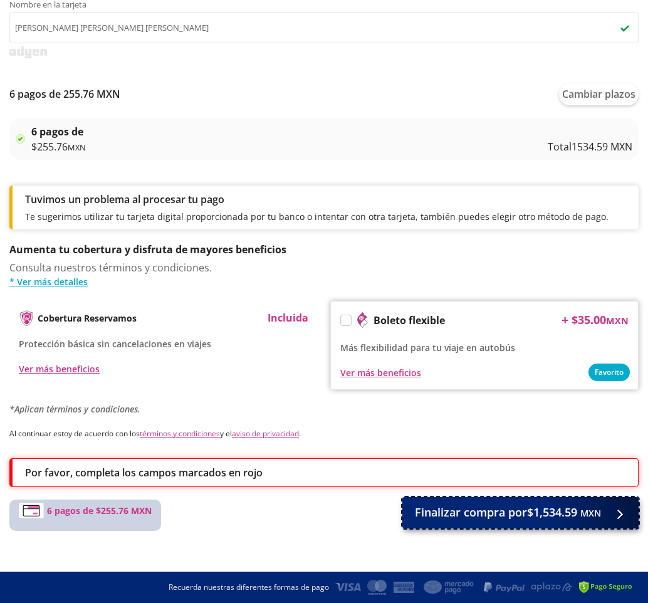
click at [617, 513] on div at bounding box center [616, 512] width 19 height 16
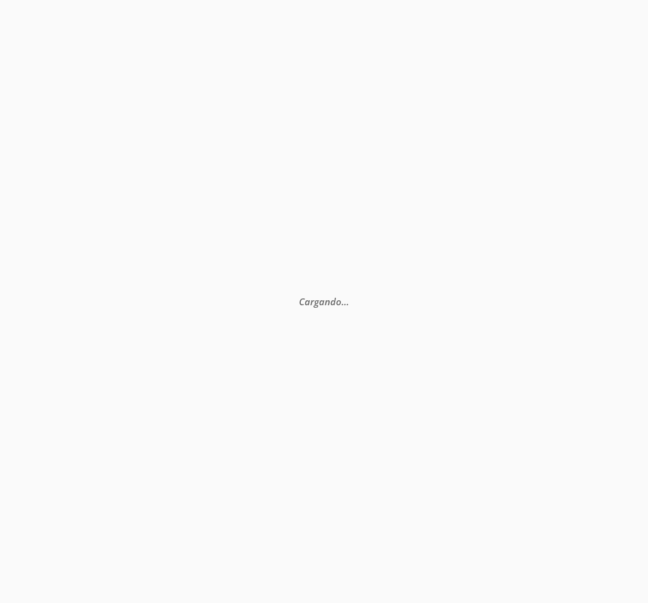
scroll to position [0, 0]
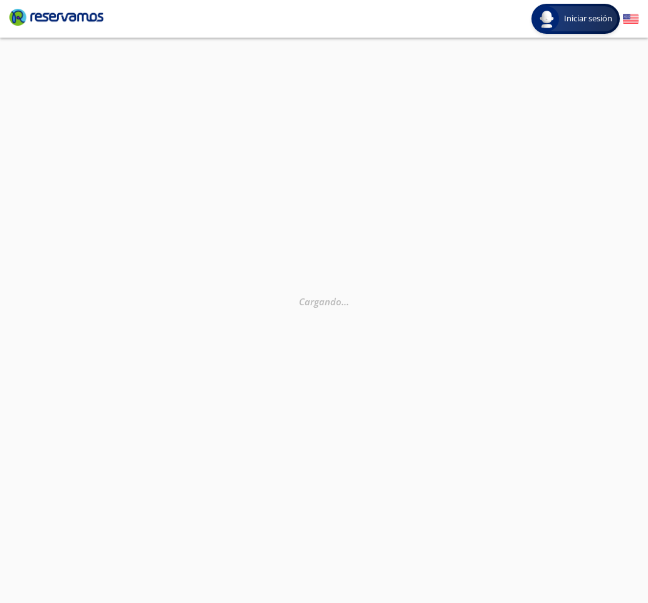
select select "MX"
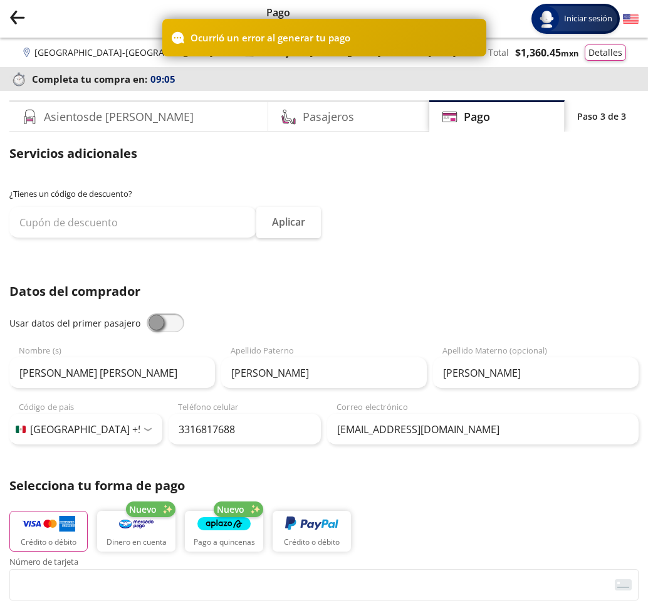
click at [421, 39] on div "Ocurrió un error al generar tu pago" at bounding box center [324, 38] width 324 height 38
click at [327, 28] on div "Ocurrió un error al generar tu pago" at bounding box center [324, 38] width 324 height 38
click at [68, 22] on div "Ocurrió un error al generar tu pago" at bounding box center [324, 38] width 648 height 38
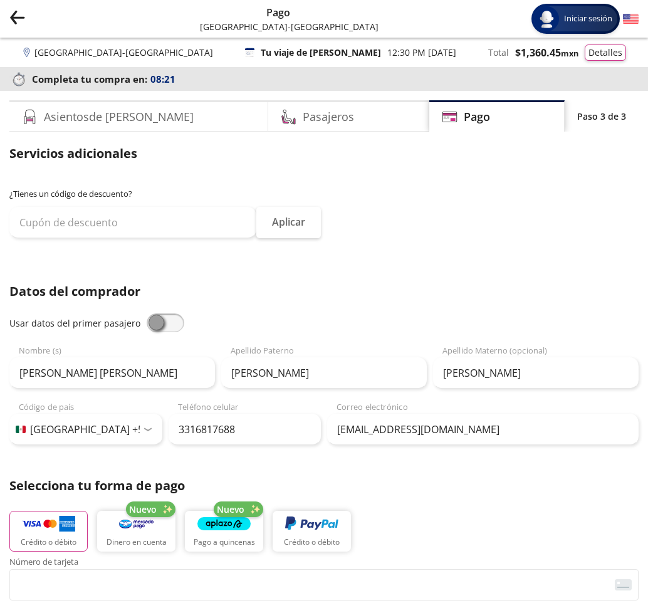
click at [24, 18] on icon "back" at bounding box center [17, 17] width 13 height 1
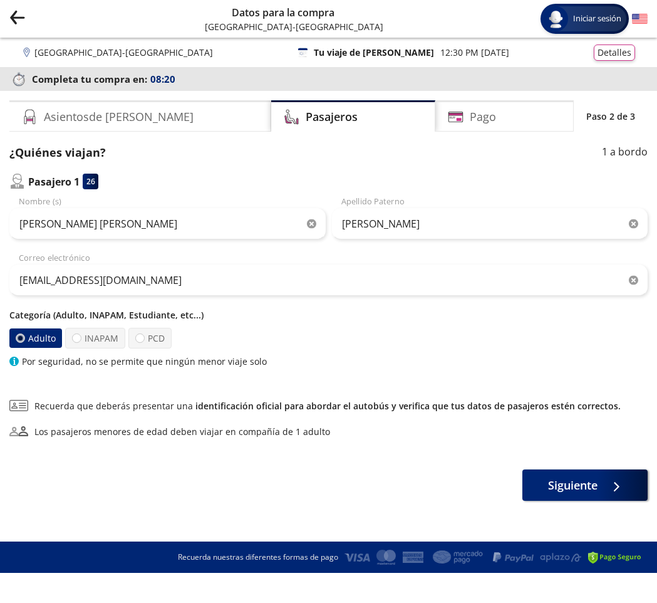
click at [23, 18] on icon "back" at bounding box center [17, 17] width 13 height 1
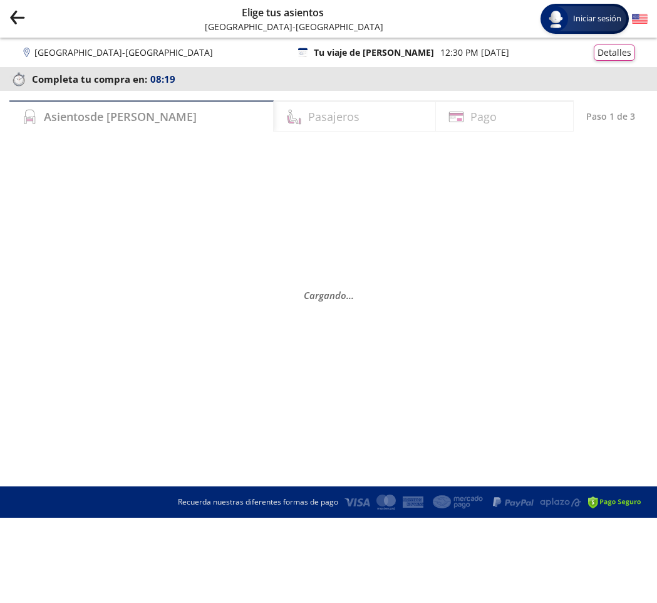
click at [23, 17] on icon "back" at bounding box center [17, 17] width 13 height 1
click at [8, 15] on div "Group 9 Created with Sketch. Elige tus asientos Guadalajara - Ciudad de México …" at bounding box center [328, 19] width 657 height 38
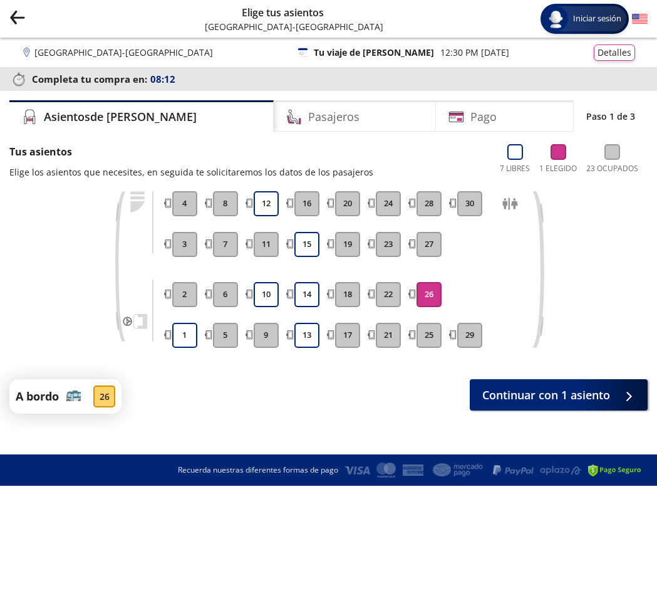
click at [18, 15] on icon "Group 9 Created with Sketch." at bounding box center [17, 17] width 16 height 16
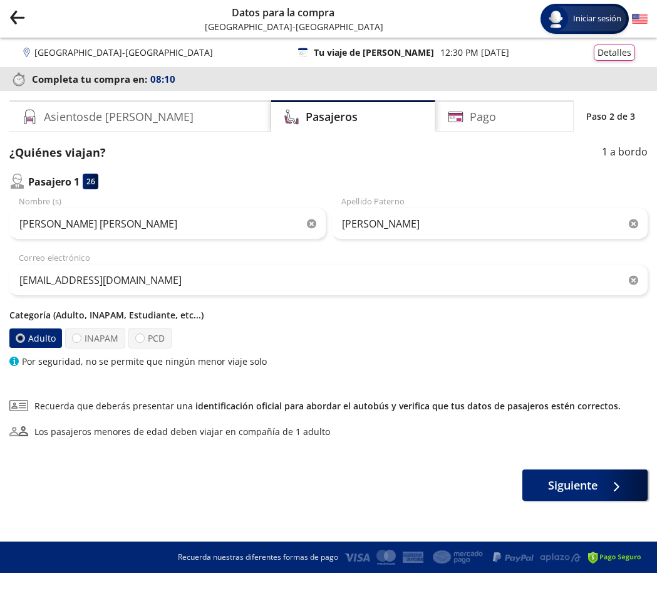
click at [14, 12] on icon "back" at bounding box center [14, 14] width 6 height 7
click at [18, 16] on icon "Group 9 Created with Sketch." at bounding box center [17, 17] width 16 height 16
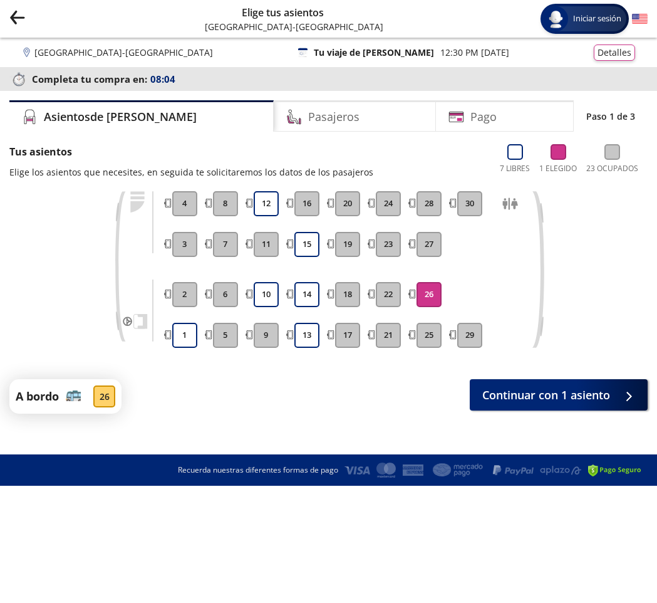
click at [18, 16] on icon "Group 9 Created with Sketch." at bounding box center [17, 17] width 16 height 16
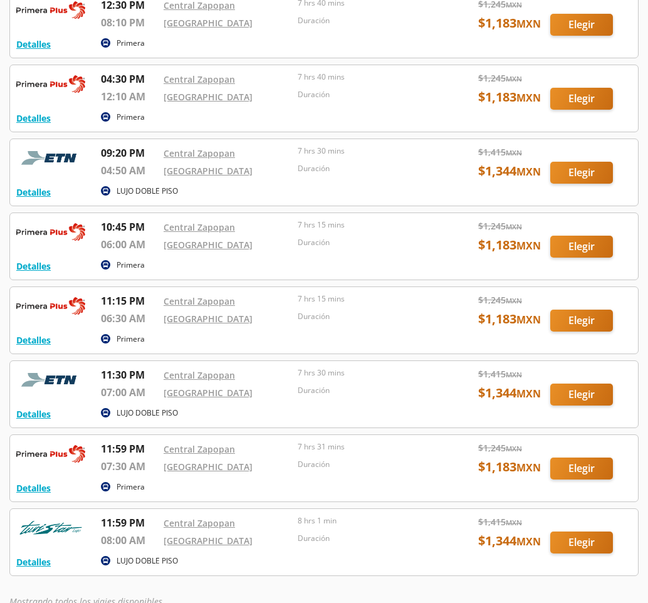
scroll to position [125, 0]
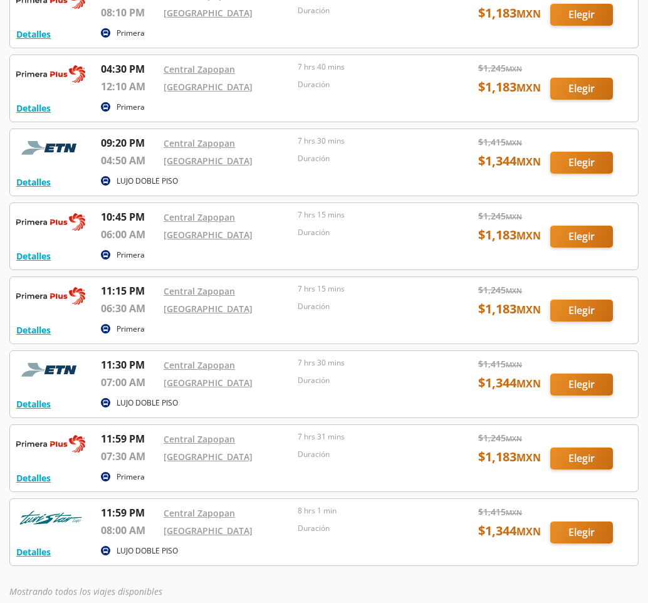
click at [585, 462] on div at bounding box center [324, 458] width 628 height 66
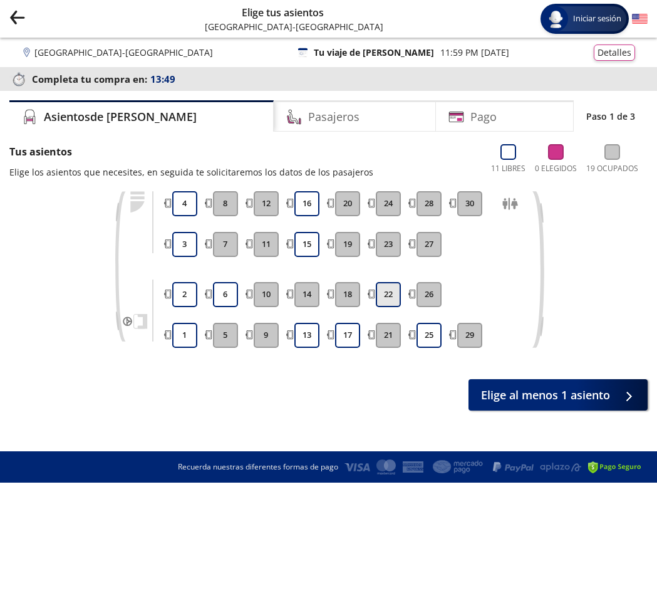
click at [389, 292] on button "22" at bounding box center [388, 294] width 25 height 25
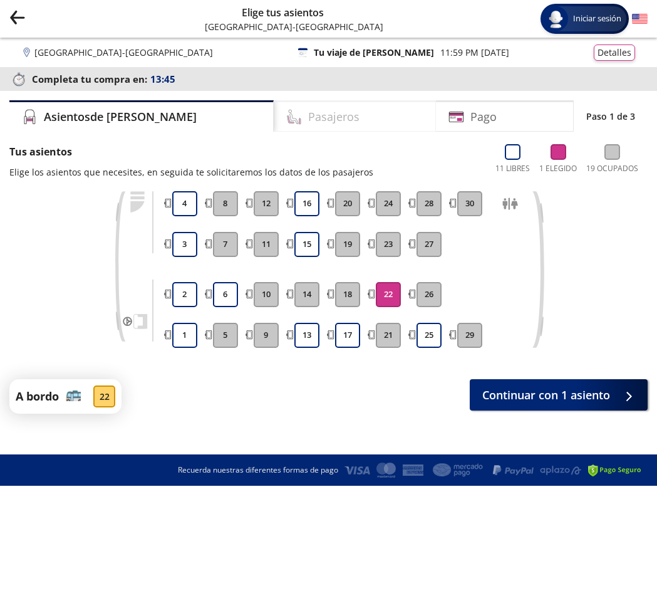
click at [308, 118] on h4 "Pasajeros" at bounding box center [333, 116] width 51 height 17
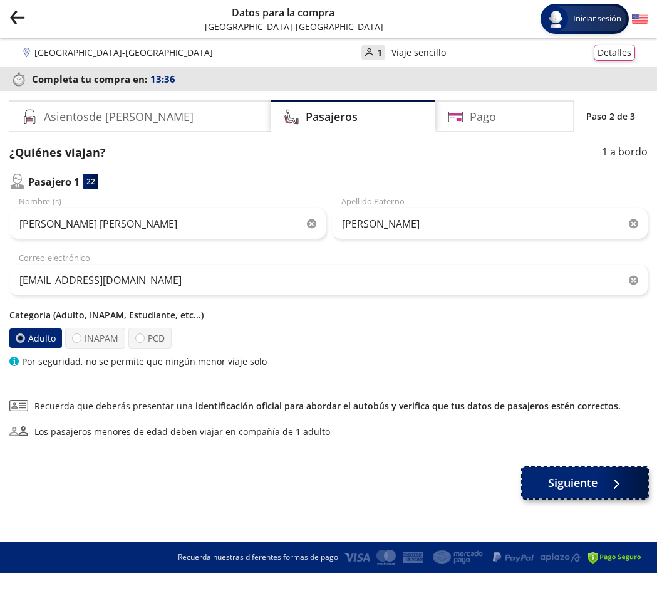
click at [603, 491] on button "Siguiente" at bounding box center [585, 482] width 125 height 31
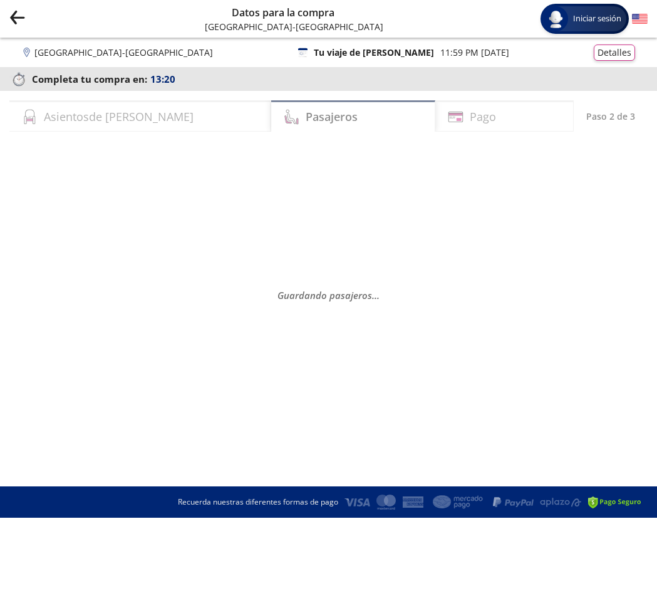
select select "MX"
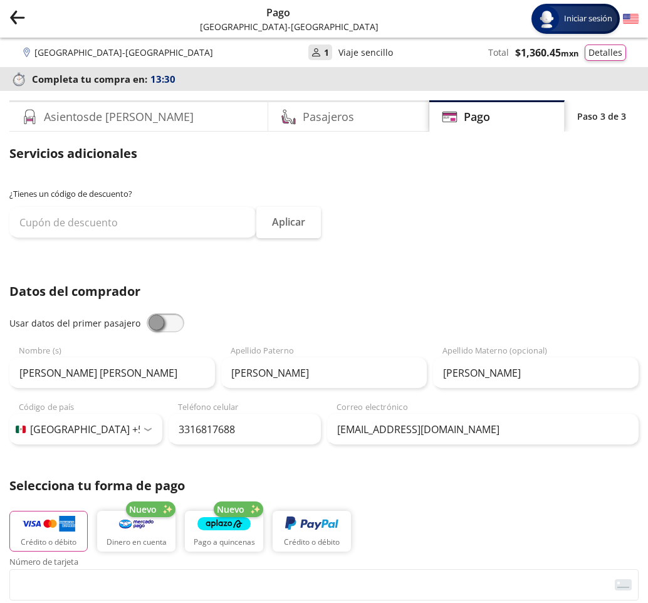
click at [155, 325] on span at bounding box center [166, 322] width 38 height 19
click at [147, 313] on input "checkbox" at bounding box center [147, 313] width 0 height 0
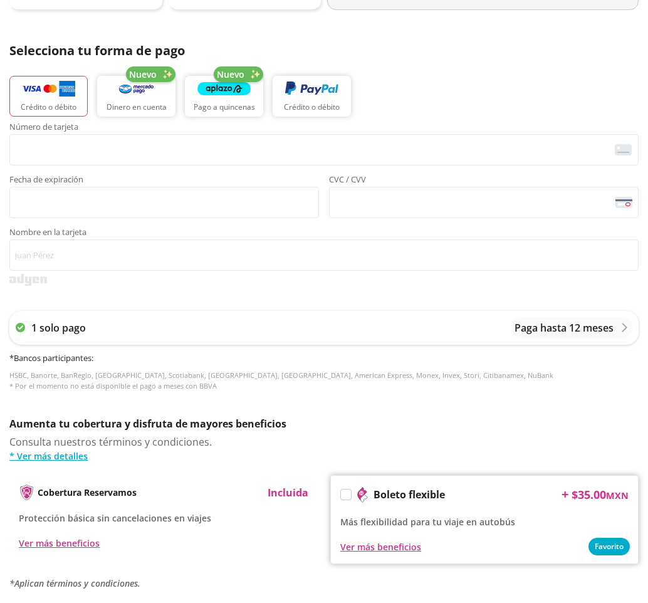
scroll to position [439, 0]
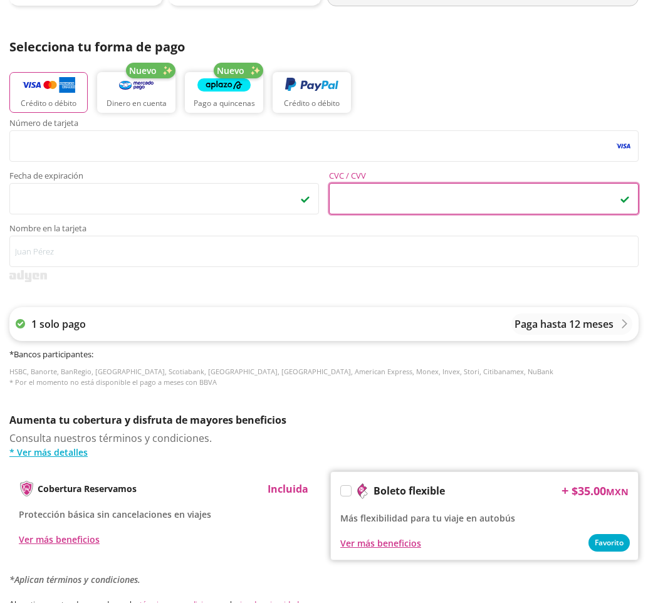
click at [610, 315] on div "Paga hasta 12 meses" at bounding box center [571, 323] width 121 height 21
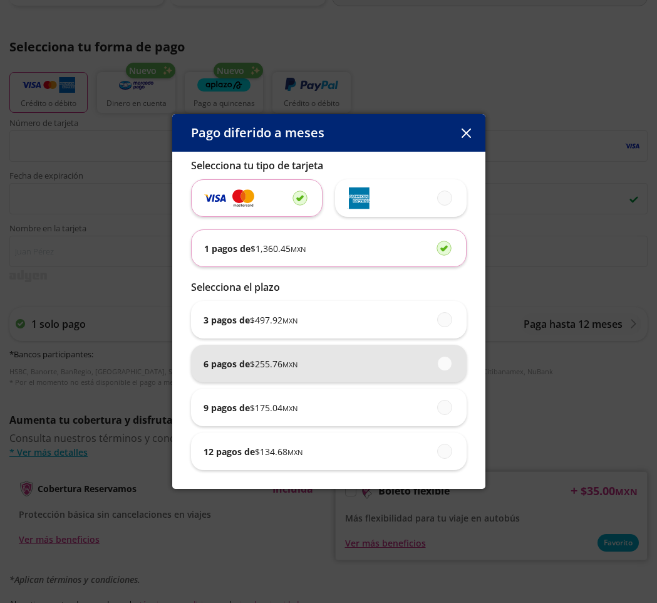
click at [240, 363] on p "6 pagos de $ 255.76 MXN" at bounding box center [251, 363] width 94 height 13
click at [437, 363] on input "6 pagos de $ 255.76 MXN" at bounding box center [441, 363] width 8 height 8
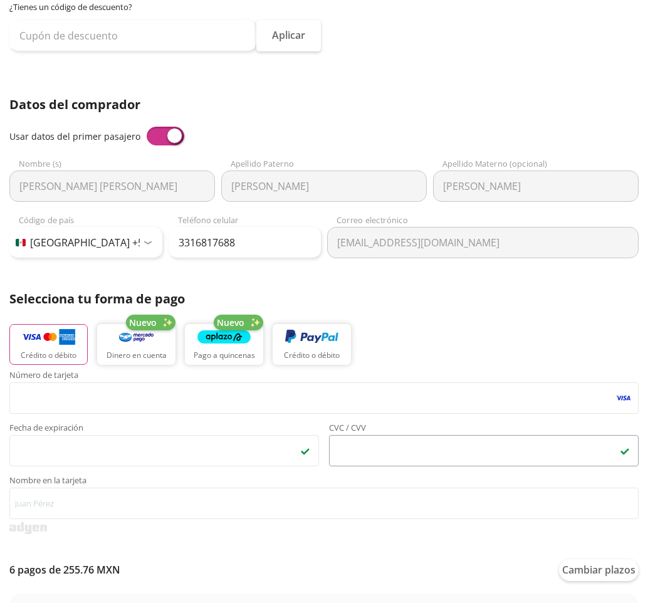
scroll to position [188, 0]
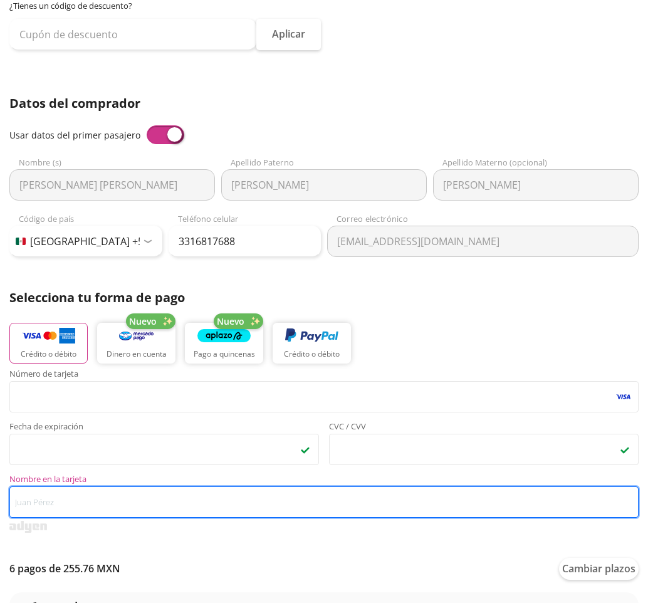
click at [70, 503] on input "Nombre en la tarjeta" at bounding box center [323, 501] width 629 height 31
type input "claudia hernandez diaz"
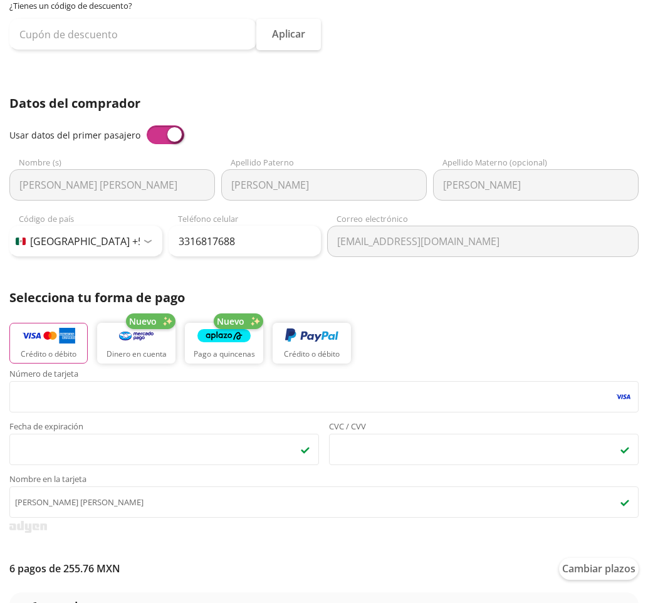
click at [304, 558] on div "6 pagos de 255.76 MXN Cambiar plazos" at bounding box center [323, 569] width 629 height 22
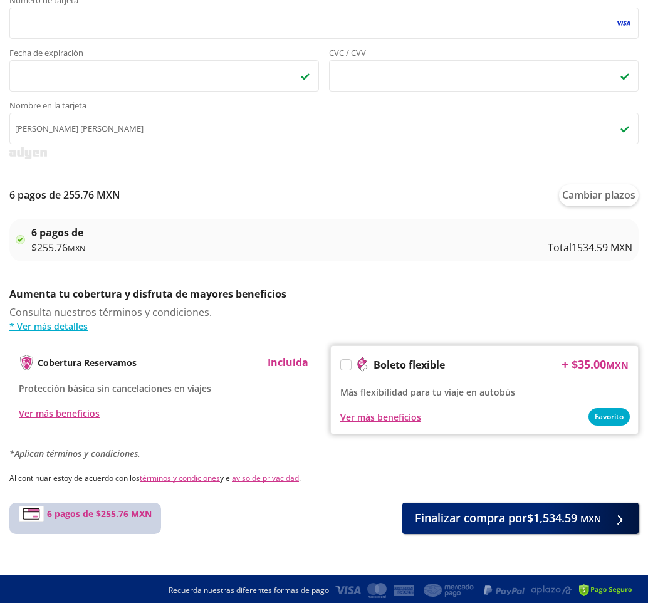
scroll to position [564, 0]
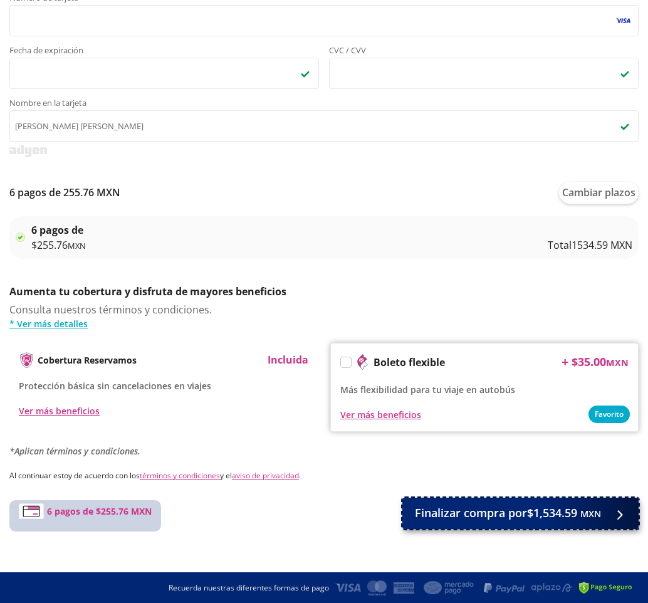
click at [620, 516] on div at bounding box center [616, 513] width 19 height 16
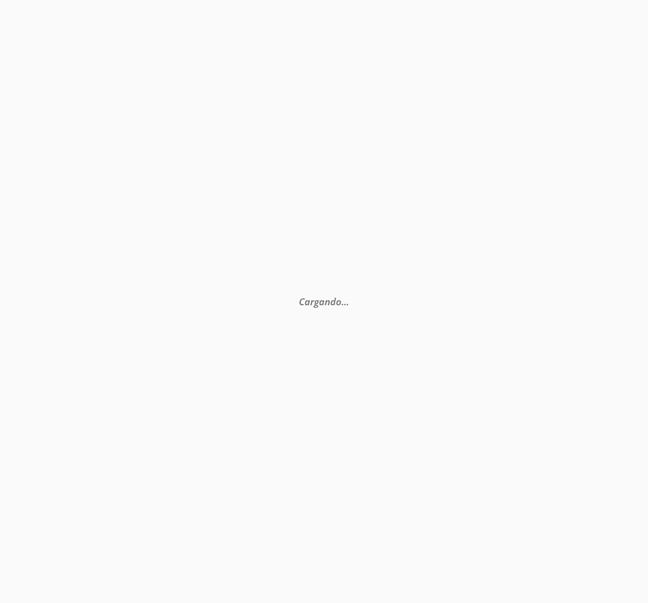
scroll to position [0, 0]
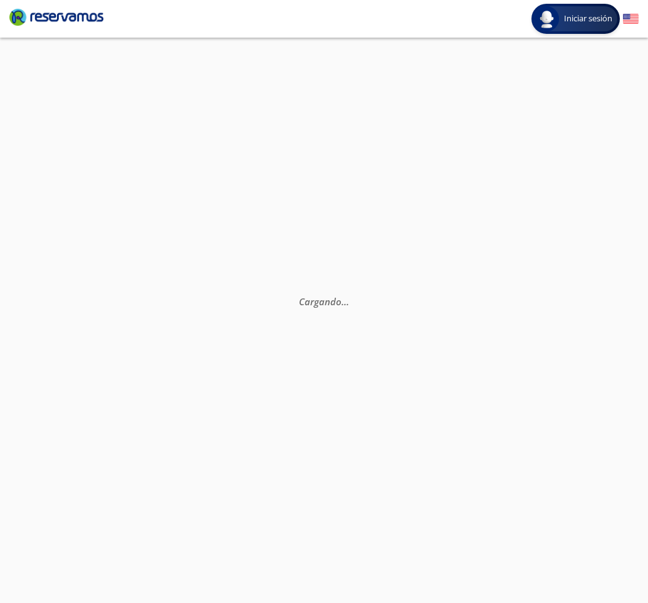
select select "MX"
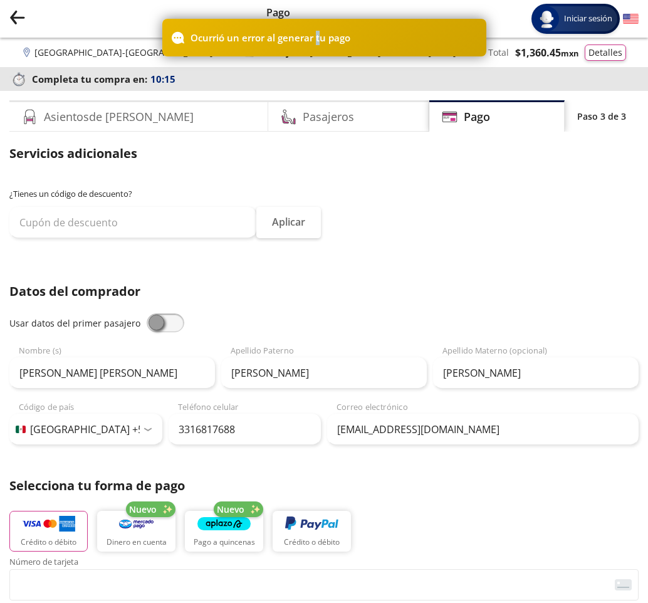
click at [316, 42] on p "Ocurrió un error al generar tu pago" at bounding box center [270, 38] width 160 height 14
click at [345, 239] on div "¿Tienes un código de descuento? Aplicar" at bounding box center [323, 219] width 629 height 63
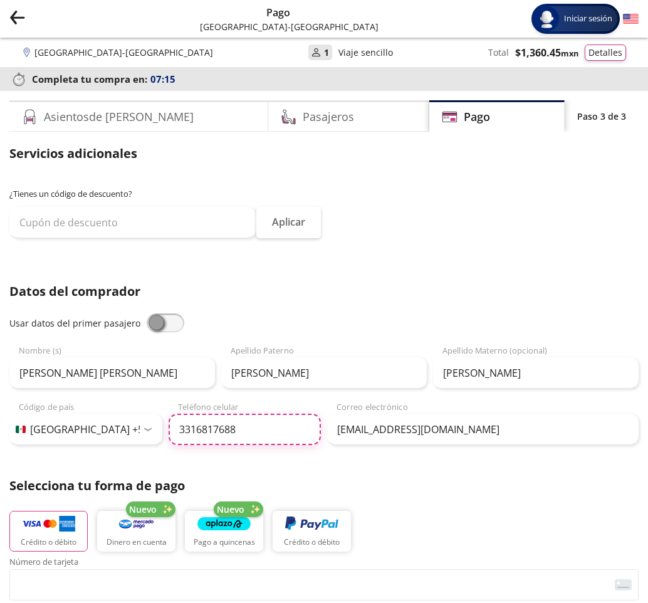
click at [271, 436] on input "3316817688" at bounding box center [245, 429] width 153 height 31
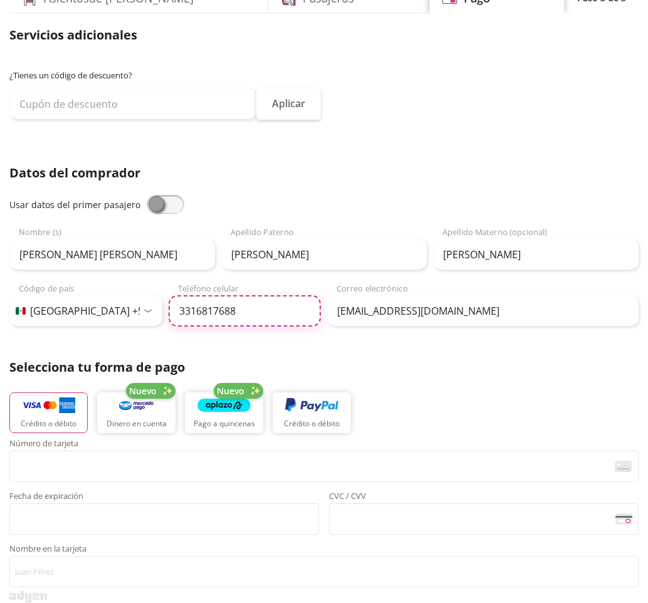
scroll to position [125, 0]
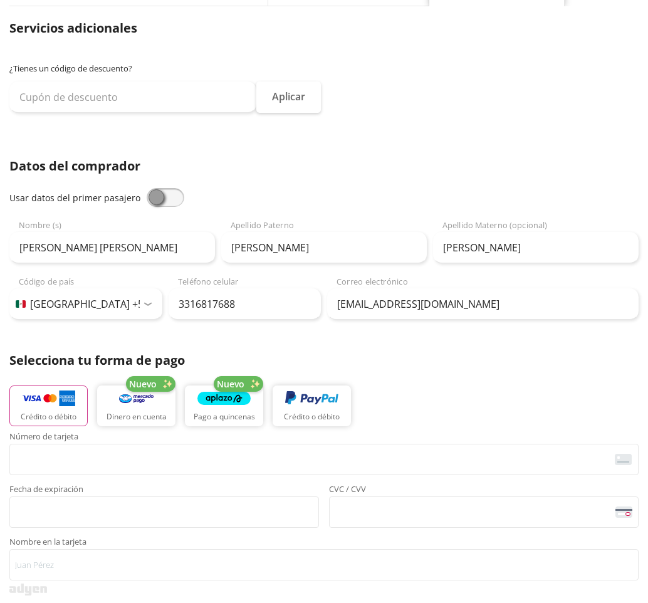
type input "33 1681 7688"
click at [147, 194] on span at bounding box center [166, 197] width 38 height 19
click at [147, 188] on input "checkbox" at bounding box center [147, 188] width 0 height 0
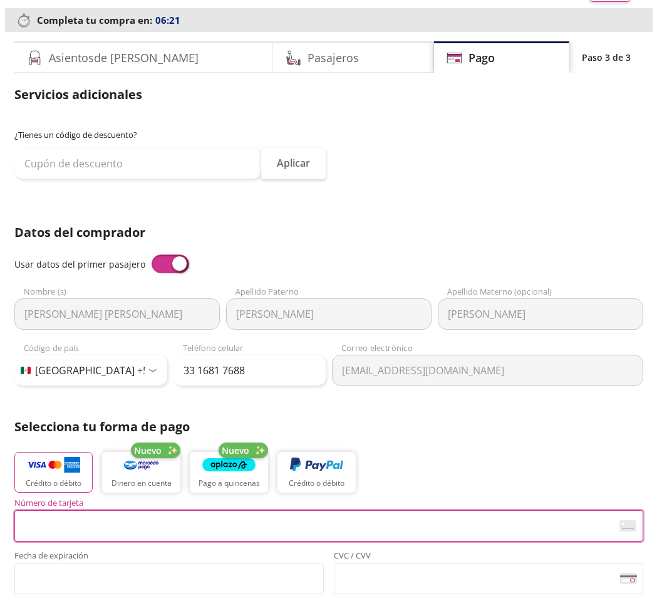
scroll to position [0, 0]
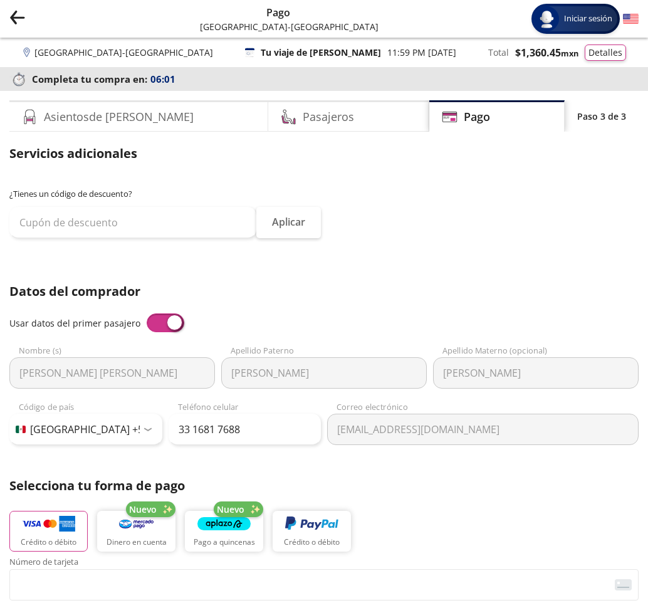
click at [19, 16] on icon "Group 9 Created with Sketch." at bounding box center [17, 17] width 16 height 16
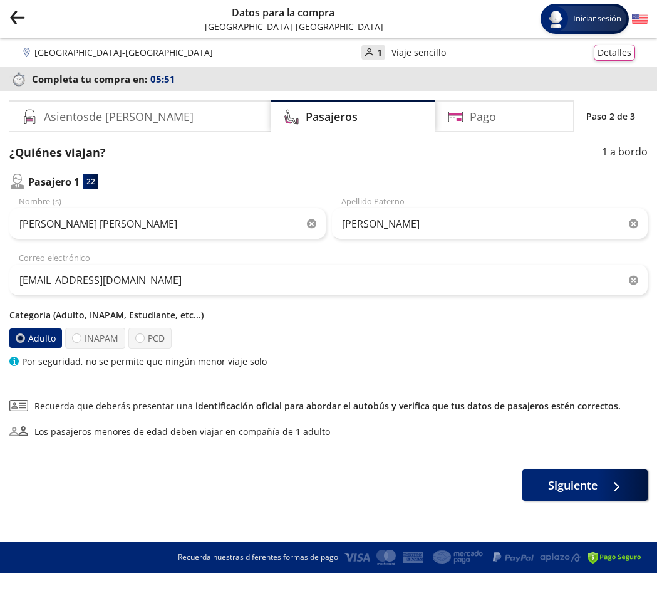
click at [21, 21] on icon "Group 9 Created with Sketch." at bounding box center [17, 17] width 16 height 16
click at [16, 7] on div "Group 9 Created with Sketch. Datos para la compra Guadalajara - Ciudad de Méxic…" at bounding box center [328, 19] width 657 height 38
click at [18, 16] on icon "Group 9 Created with Sketch." at bounding box center [17, 17] width 16 height 16
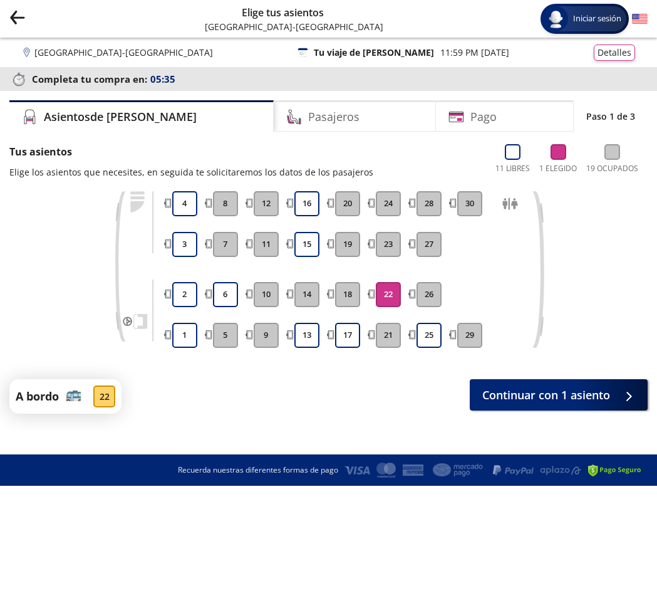
click at [8, 6] on div "Group 9 Created with Sketch. Elige tus asientos Guadalajara - Ciudad de México …" at bounding box center [328, 19] width 657 height 38
click at [14, 26] on button "Group 9 Created with Sketch." at bounding box center [17, 18] width 16 height 19
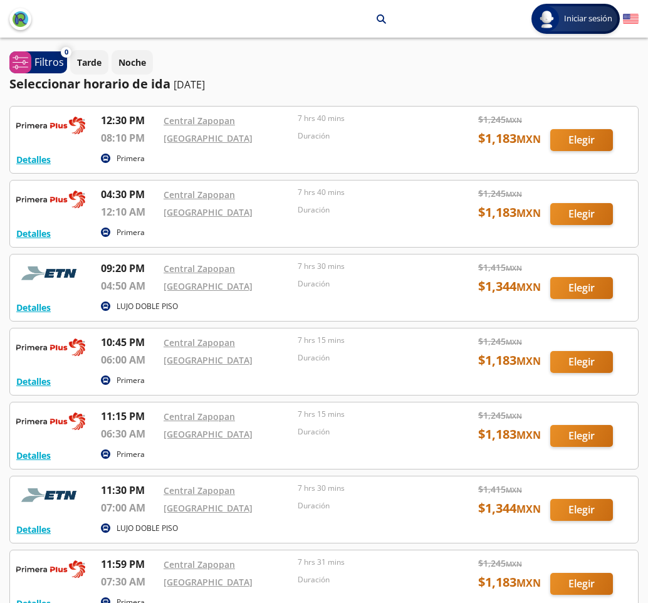
click at [587, 137] on div at bounding box center [324, 140] width 628 height 66
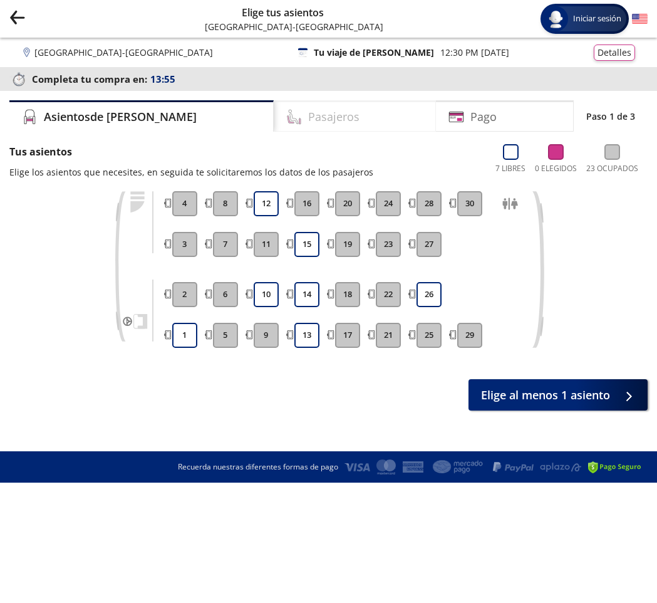
click at [308, 125] on h4 "Pasajeros" at bounding box center [333, 116] width 51 height 17
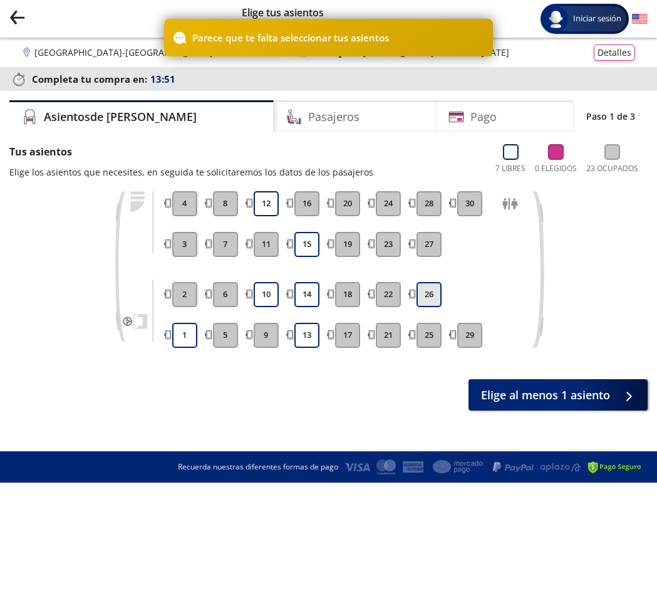
click at [428, 291] on button "26" at bounding box center [429, 294] width 25 height 25
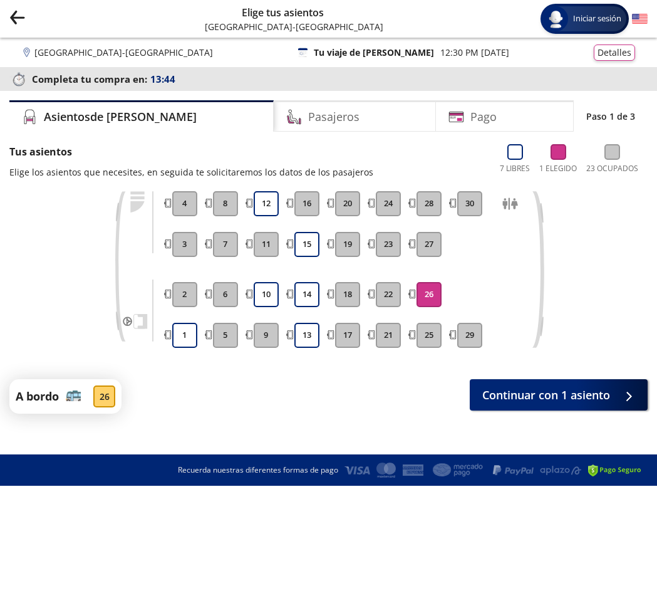
click at [526, 378] on div "Tus asientos Elige los asientos que necesites, en seguida te solicitaremos los …" at bounding box center [328, 278] width 639 height 269
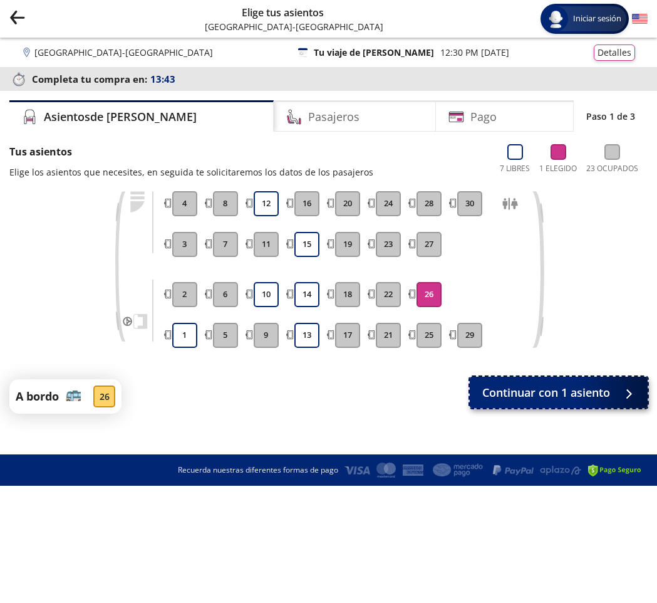
click at [519, 387] on span "Continuar con 1 asiento" at bounding box center [546, 392] width 128 height 17
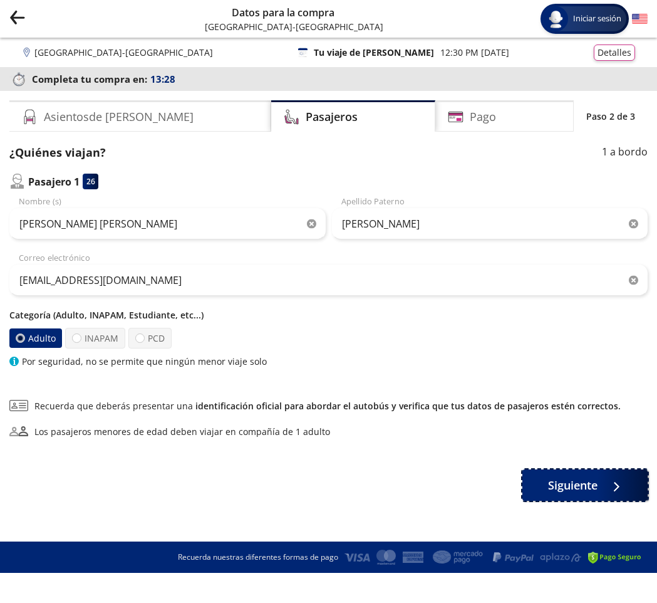
click at [622, 487] on div at bounding box center [613, 485] width 19 height 16
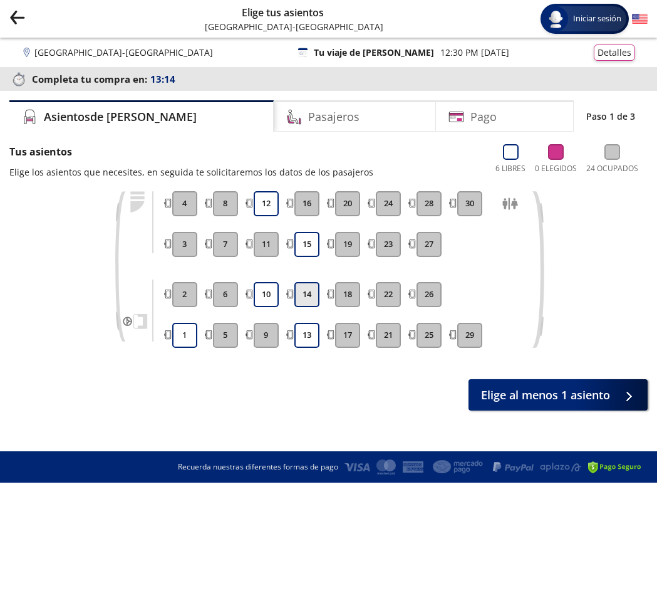
click at [311, 295] on button "14" at bounding box center [307, 294] width 25 height 25
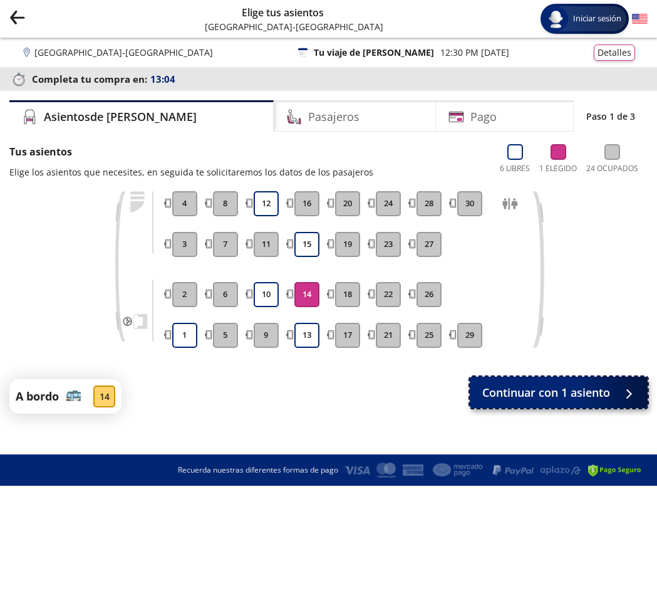
click at [589, 391] on span "Continuar con 1 asiento" at bounding box center [546, 392] width 128 height 17
click at [618, 387] on div at bounding box center [626, 393] width 19 height 16
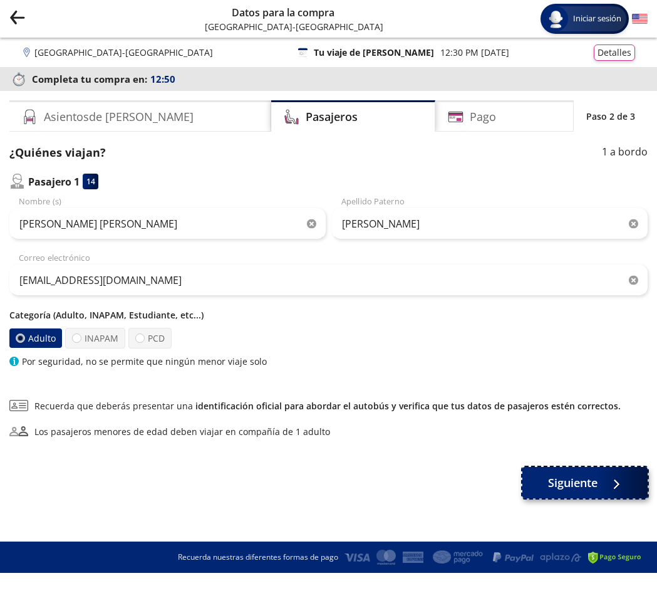
click at [614, 481] on div at bounding box center [613, 483] width 19 height 16
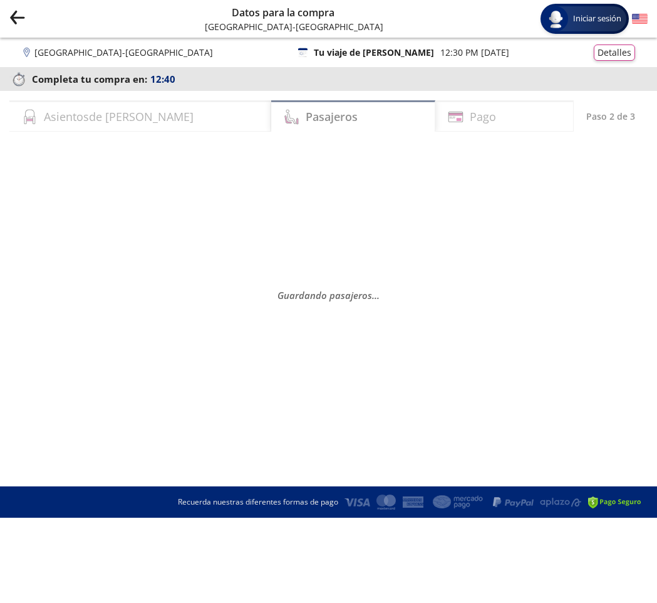
select select "MX"
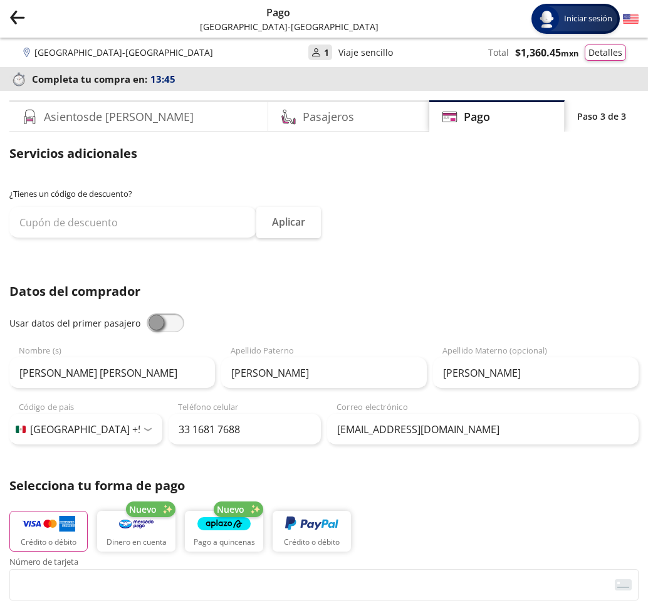
click at [153, 323] on span at bounding box center [166, 322] width 38 height 19
click at [147, 313] on input "checkbox" at bounding box center [147, 313] width 0 height 0
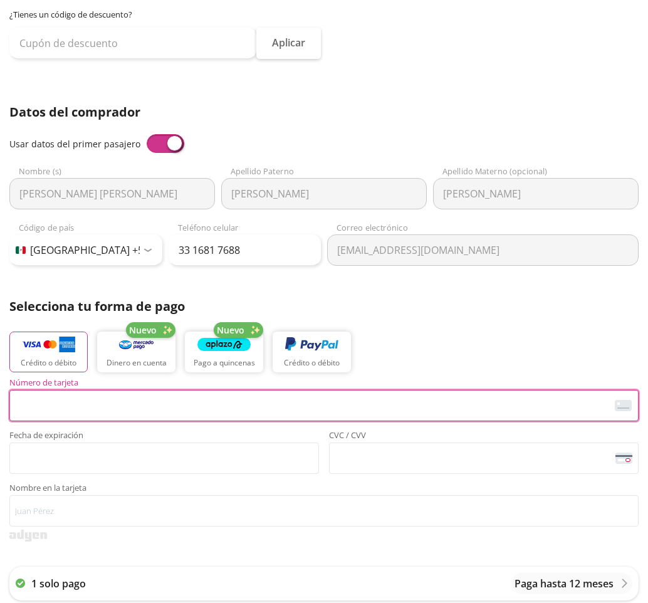
scroll to position [188, 0]
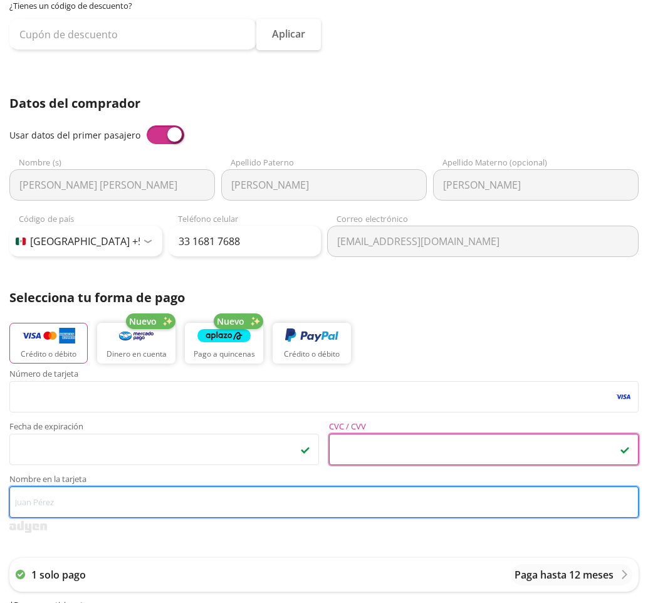
click at [199, 494] on input "Nombre en la tarjeta" at bounding box center [323, 501] width 629 height 31
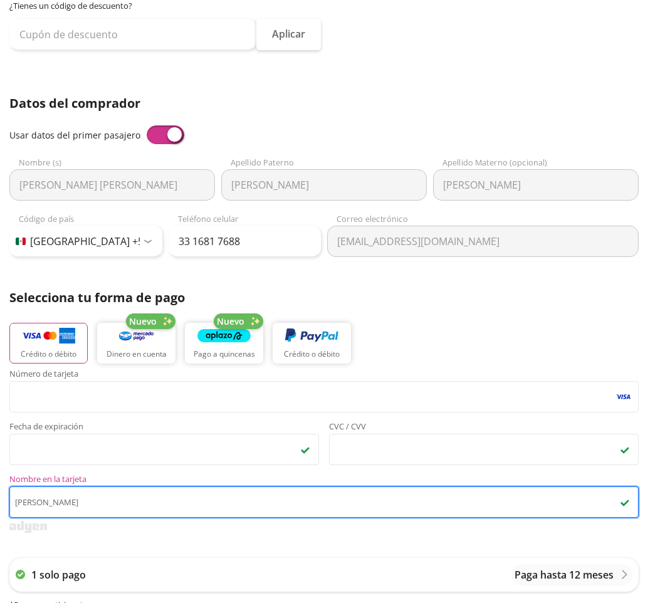
type input "daniel gil"
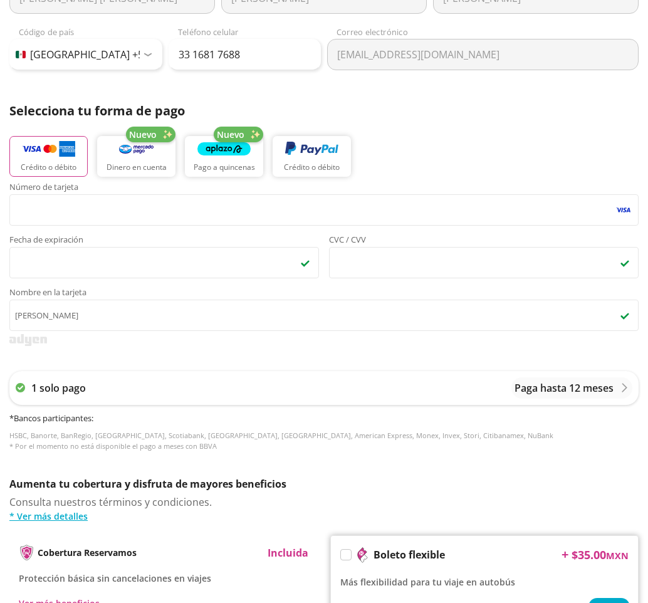
scroll to position [376, 0]
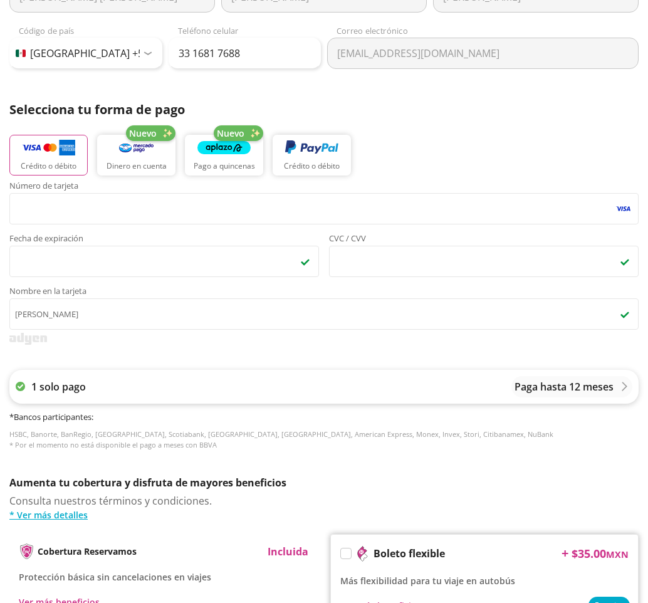
click at [612, 385] on p "Paga hasta 12 meses" at bounding box center [563, 386] width 99 height 15
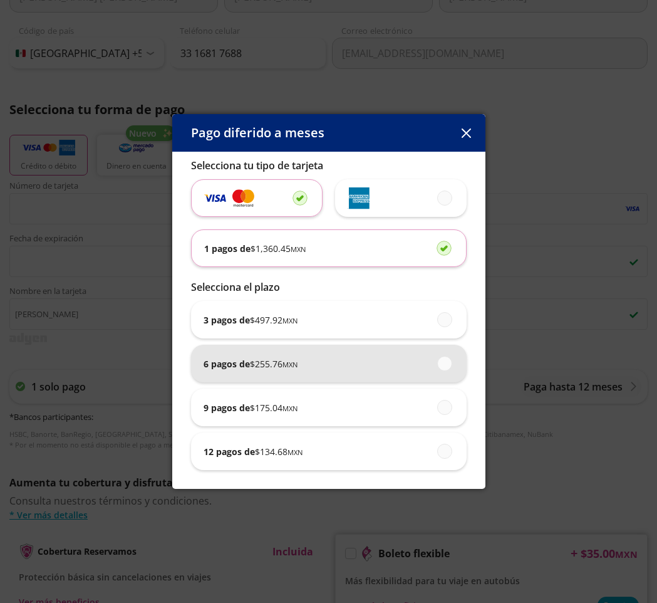
click at [238, 366] on p "6 pagos de $ 255.76 MXN" at bounding box center [251, 363] width 94 height 13
click at [437, 366] on input "6 pagos de $ 255.76 MXN" at bounding box center [441, 363] width 8 height 8
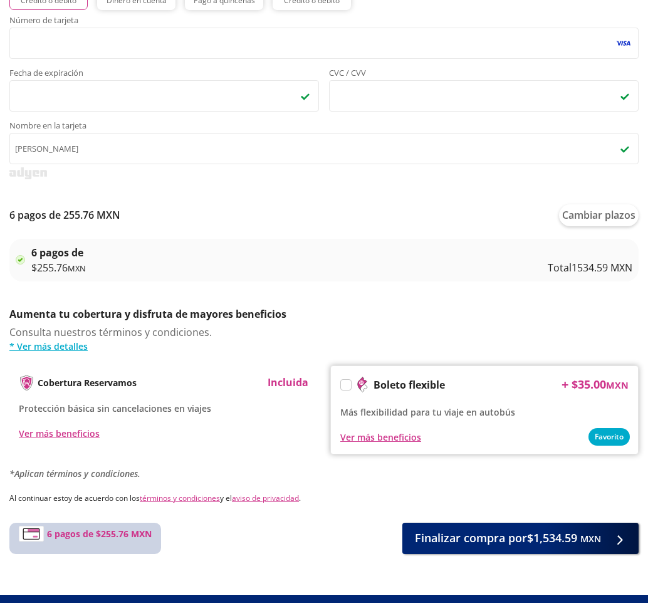
scroll to position [565, 0]
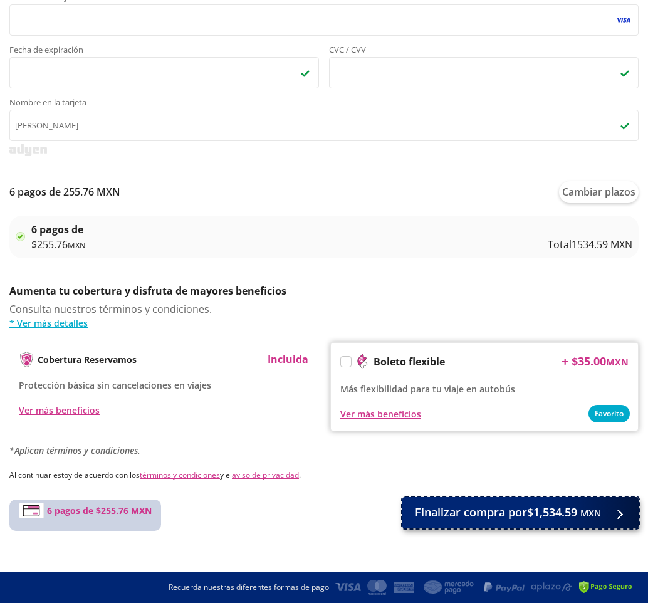
click at [630, 514] on button "Finalizar compra por $1,534.59 MXN" at bounding box center [520, 512] width 236 height 31
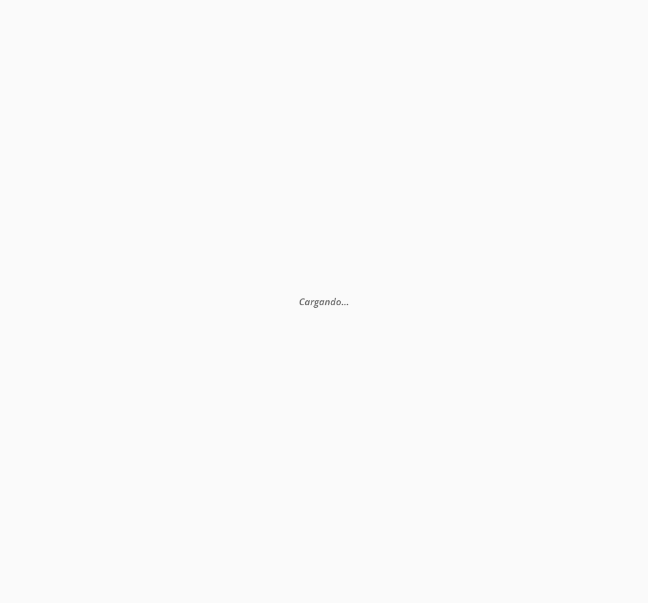
scroll to position [0, 0]
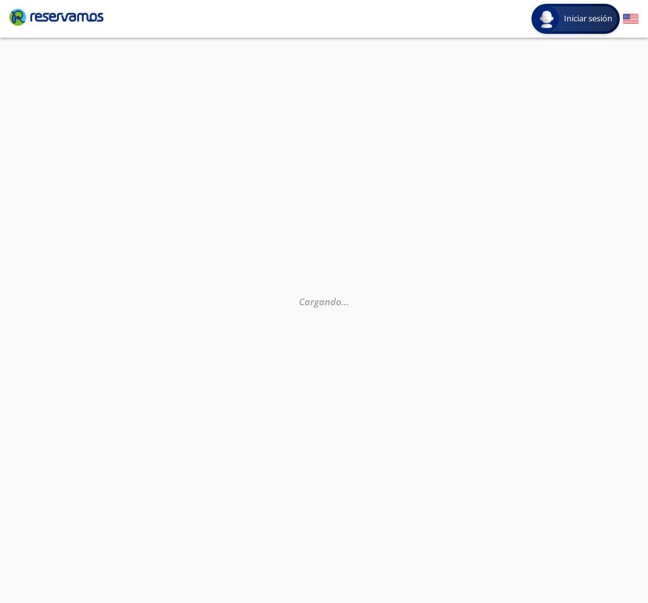
select select "MX"
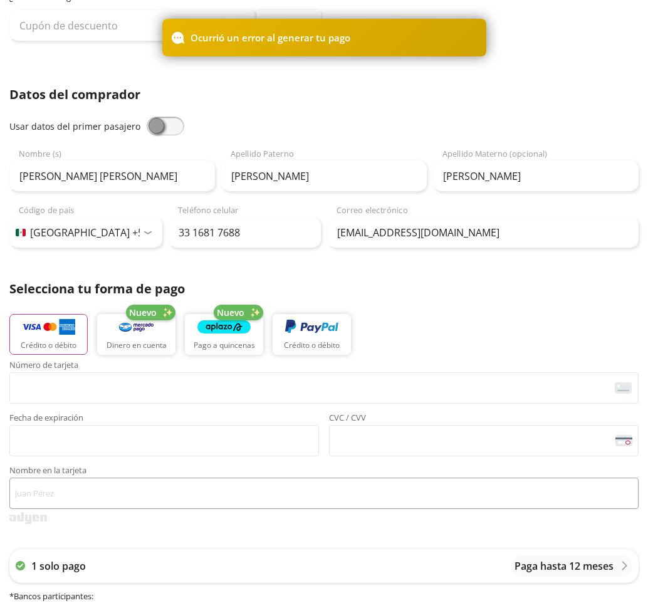
scroll to position [251, 0]
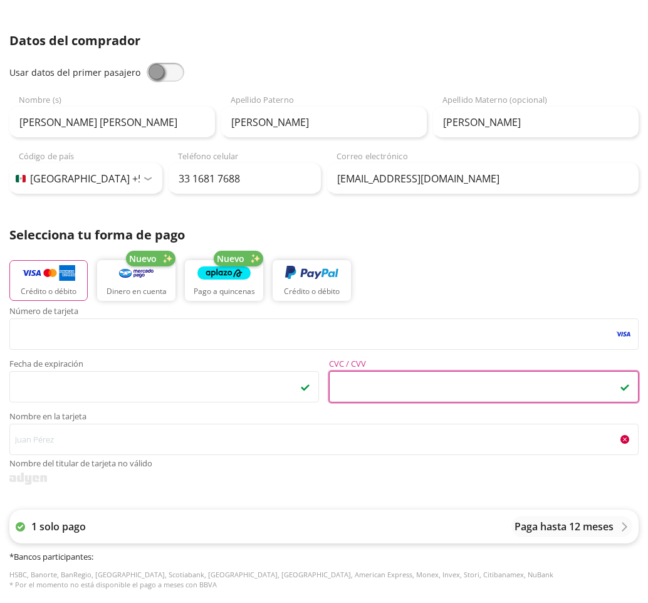
click at [55, 528] on p "1 solo pago" at bounding box center [58, 526] width 55 height 15
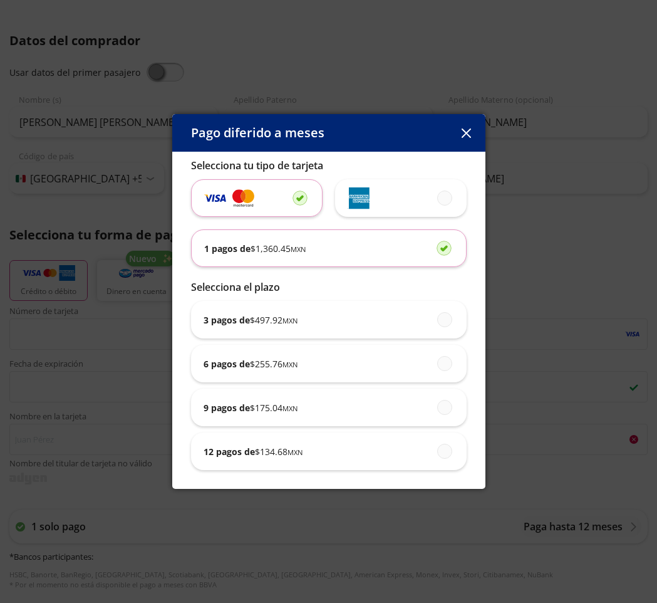
click at [303, 249] on small "MXN" at bounding box center [298, 248] width 15 height 9
click at [437, 249] on input "1 pagos de $ 1,360.45 MXN" at bounding box center [441, 248] width 8 height 8
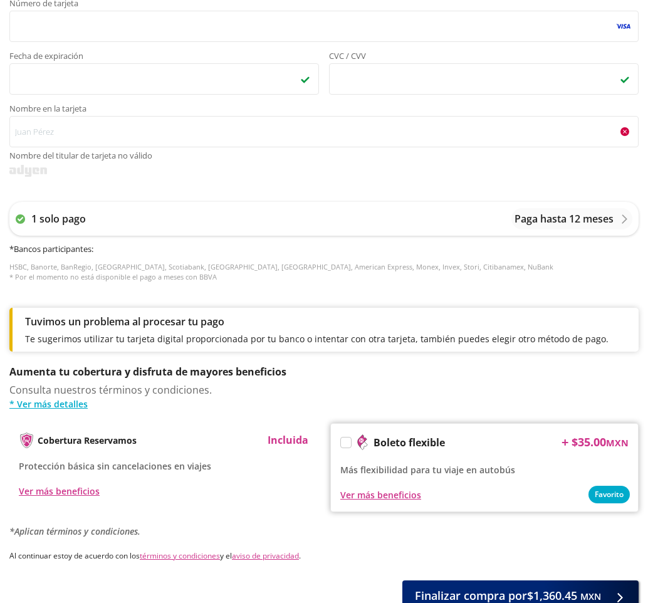
scroll to position [627, 0]
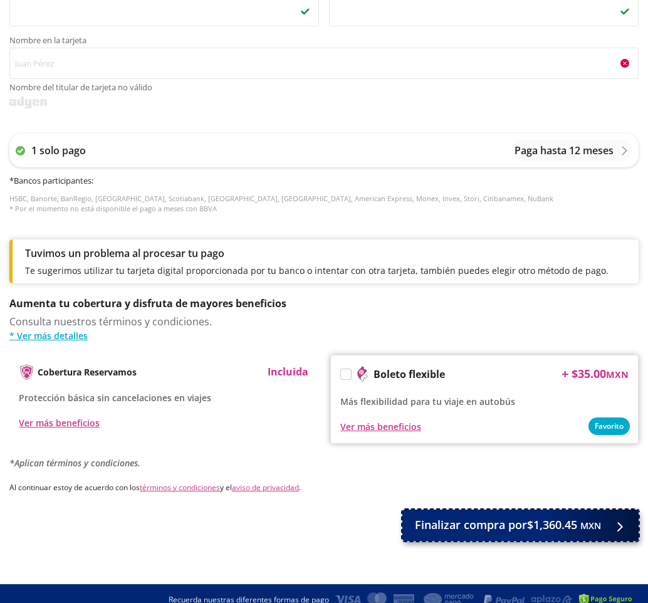
click at [626, 521] on button "Finalizar compra por $1,360.45 MXN" at bounding box center [520, 524] width 236 height 31
click at [624, 521] on span at bounding box center [619, 524] width 9 height 9
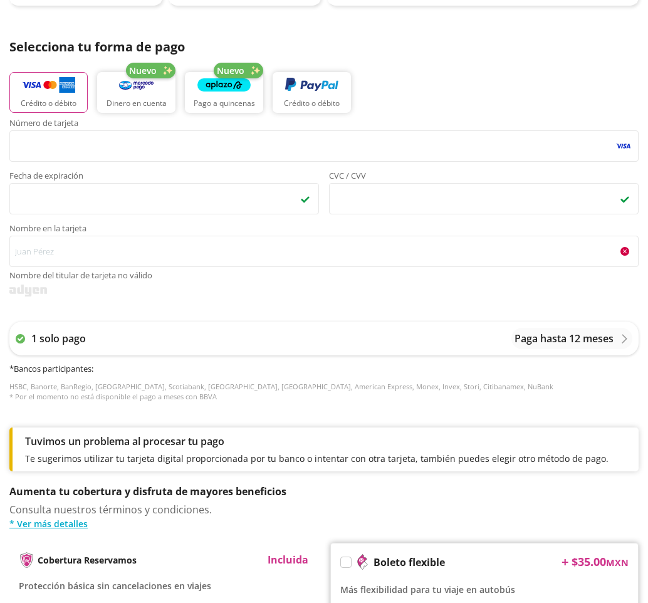
scroll to position [251, 0]
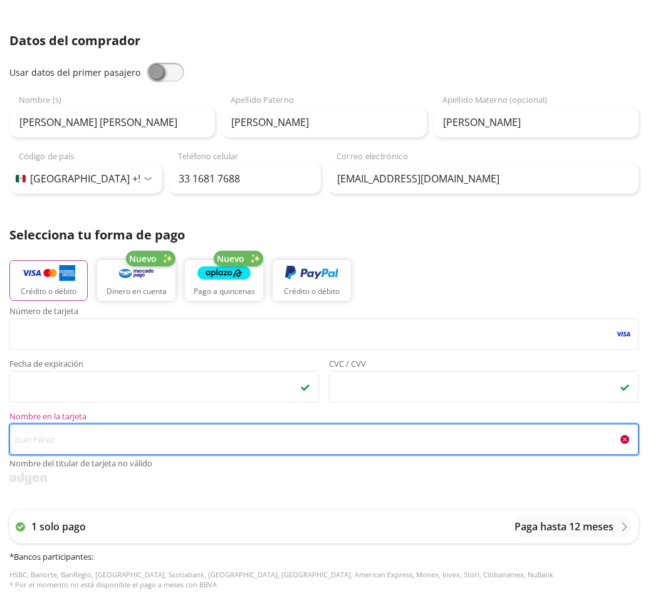
click at [64, 441] on input "Nombre en la tarjeta Nombre del titular de tarjeta no válido" at bounding box center [323, 439] width 629 height 31
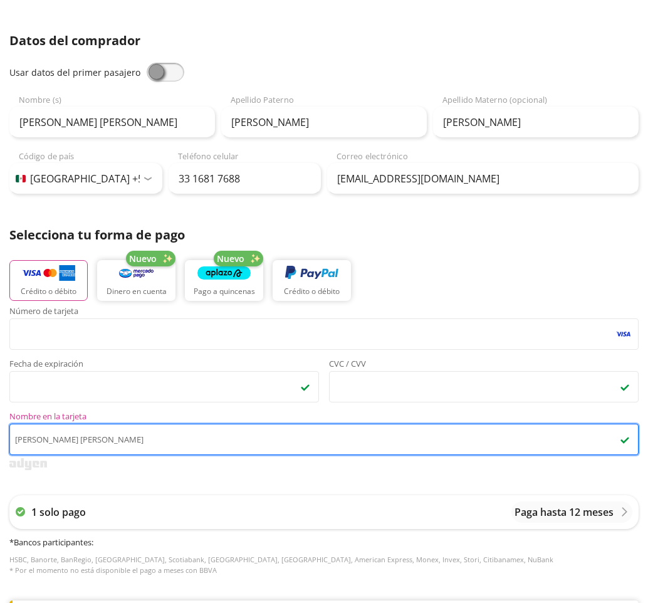
type input "daniel gil rodriguez"
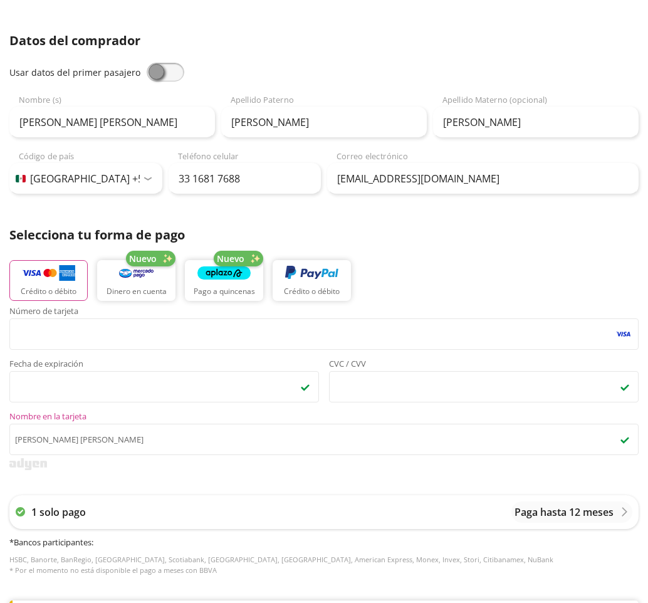
click at [182, 489] on div "1 solo pago Paga hasta 12 meses * Bancos participantes : HSBC, Banorte, BanRegi…" at bounding box center [323, 535] width 629 height 106
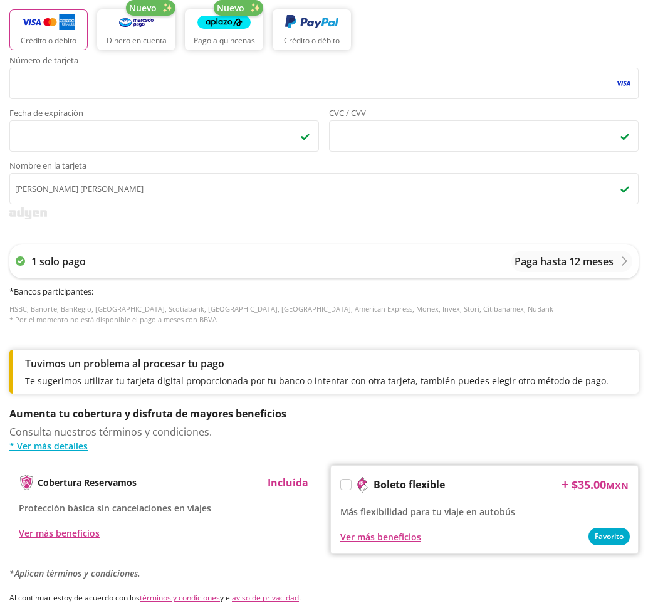
scroll to position [624, 0]
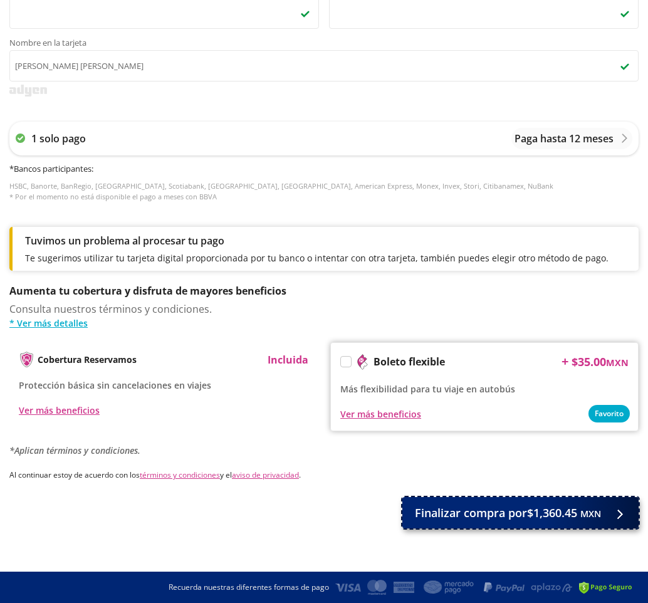
click at [623, 515] on icon at bounding box center [618, 513] width 9 height 9
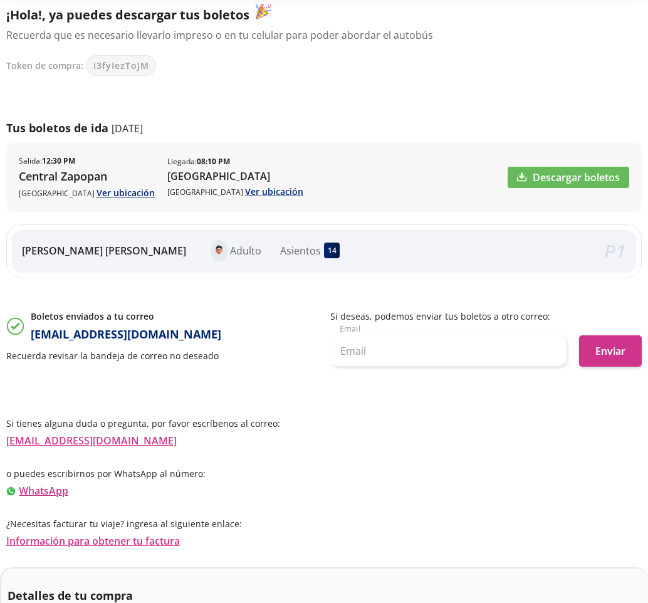
scroll to position [125, 0]
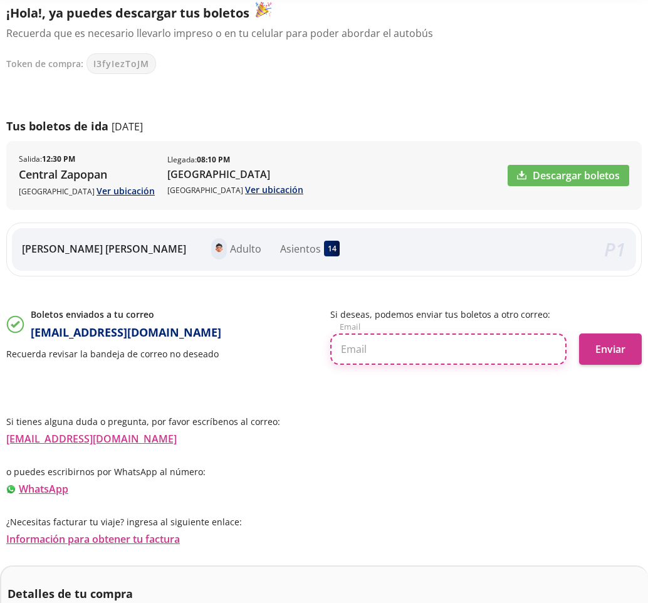
click at [374, 347] on input "text" at bounding box center [448, 348] width 236 height 31
click at [417, 346] on input "text" at bounding box center [448, 348] width 236 height 31
type input "gaby.diazgd12@gmail.com"
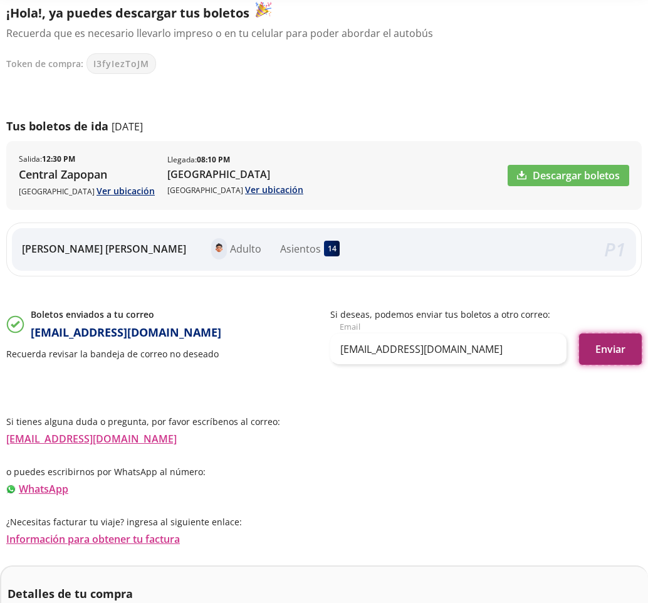
click at [623, 352] on button "Enviar" at bounding box center [610, 348] width 63 height 31
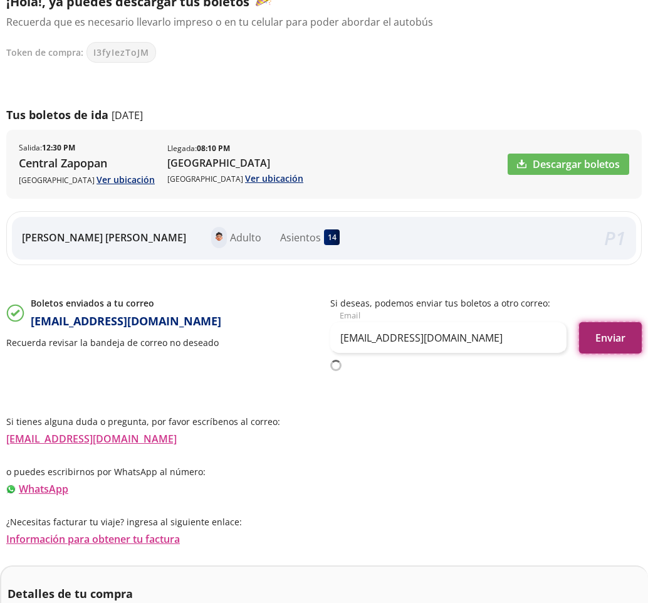
scroll to position [138, 0]
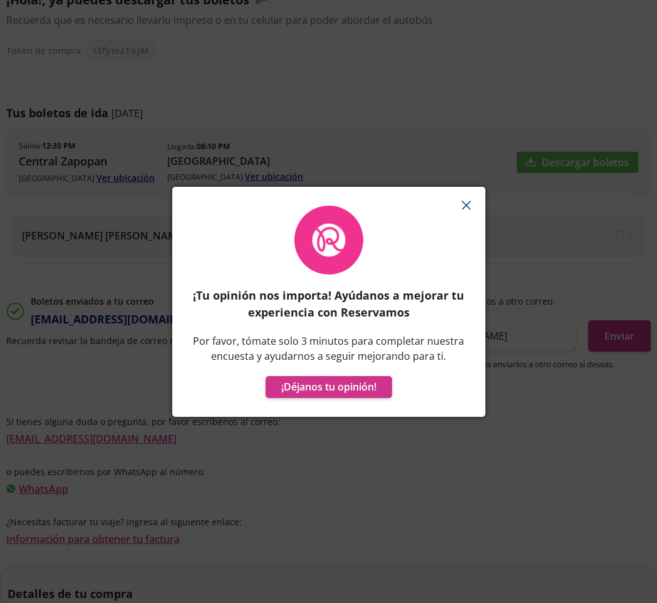
click at [466, 206] on line "button" at bounding box center [466, 205] width 8 height 8
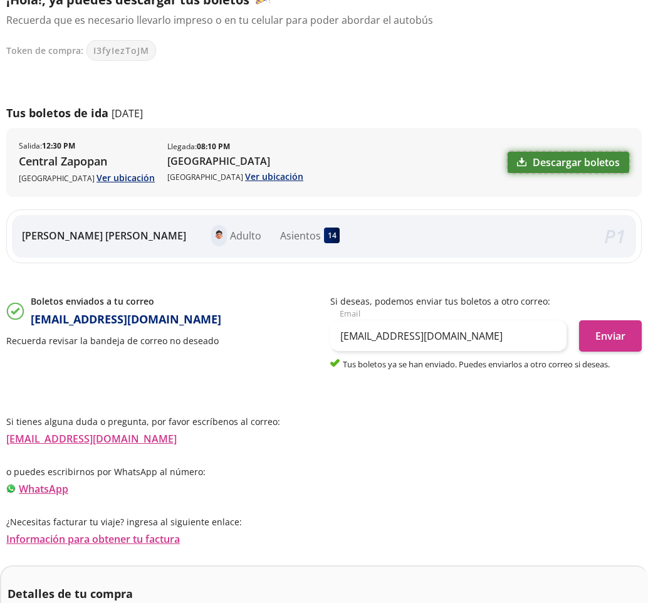
click at [580, 164] on link "Descargar boletos" at bounding box center [569, 162] width 122 height 21
